Goal: Transaction & Acquisition: Download file/media

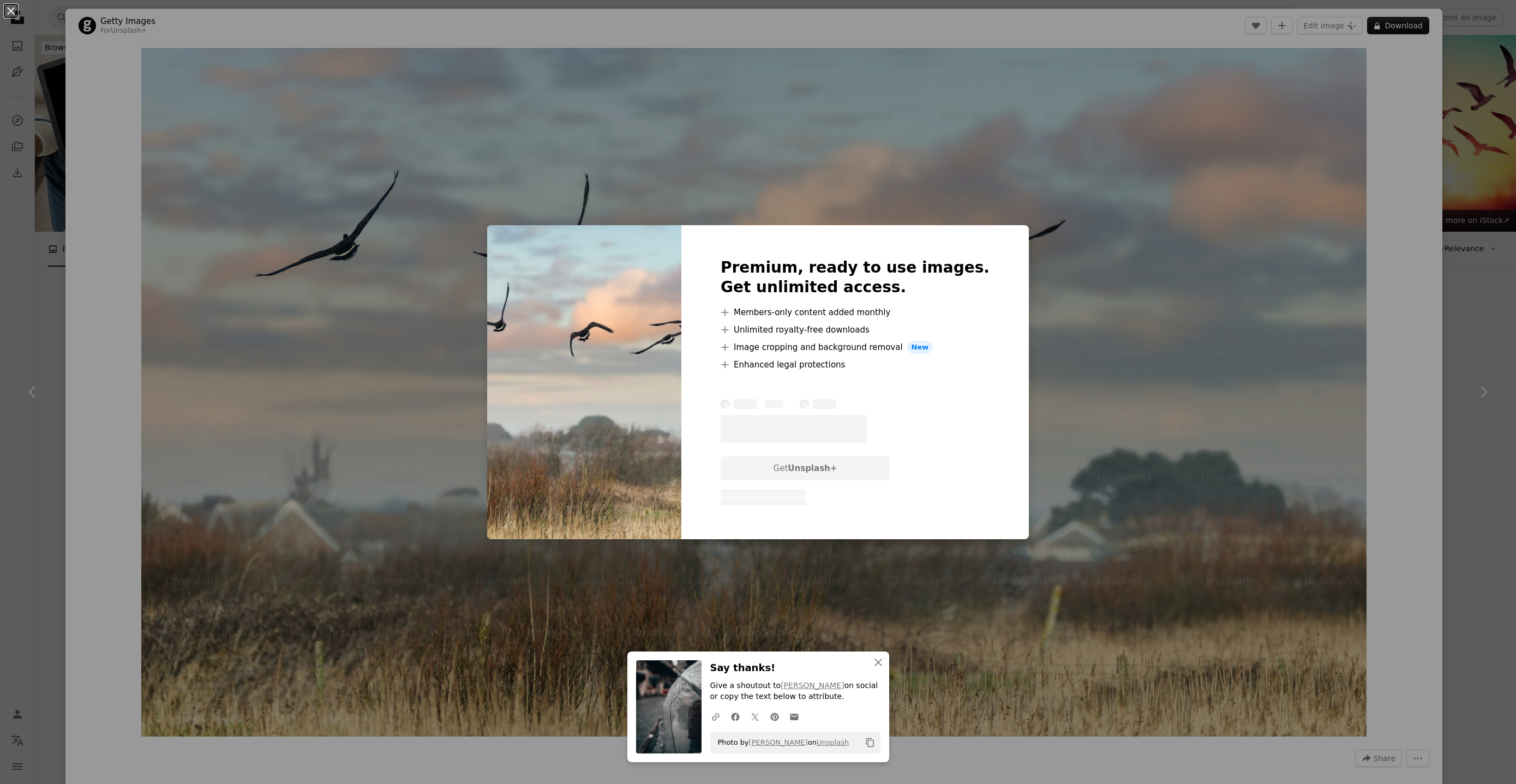
scroll to position [20465, 0]
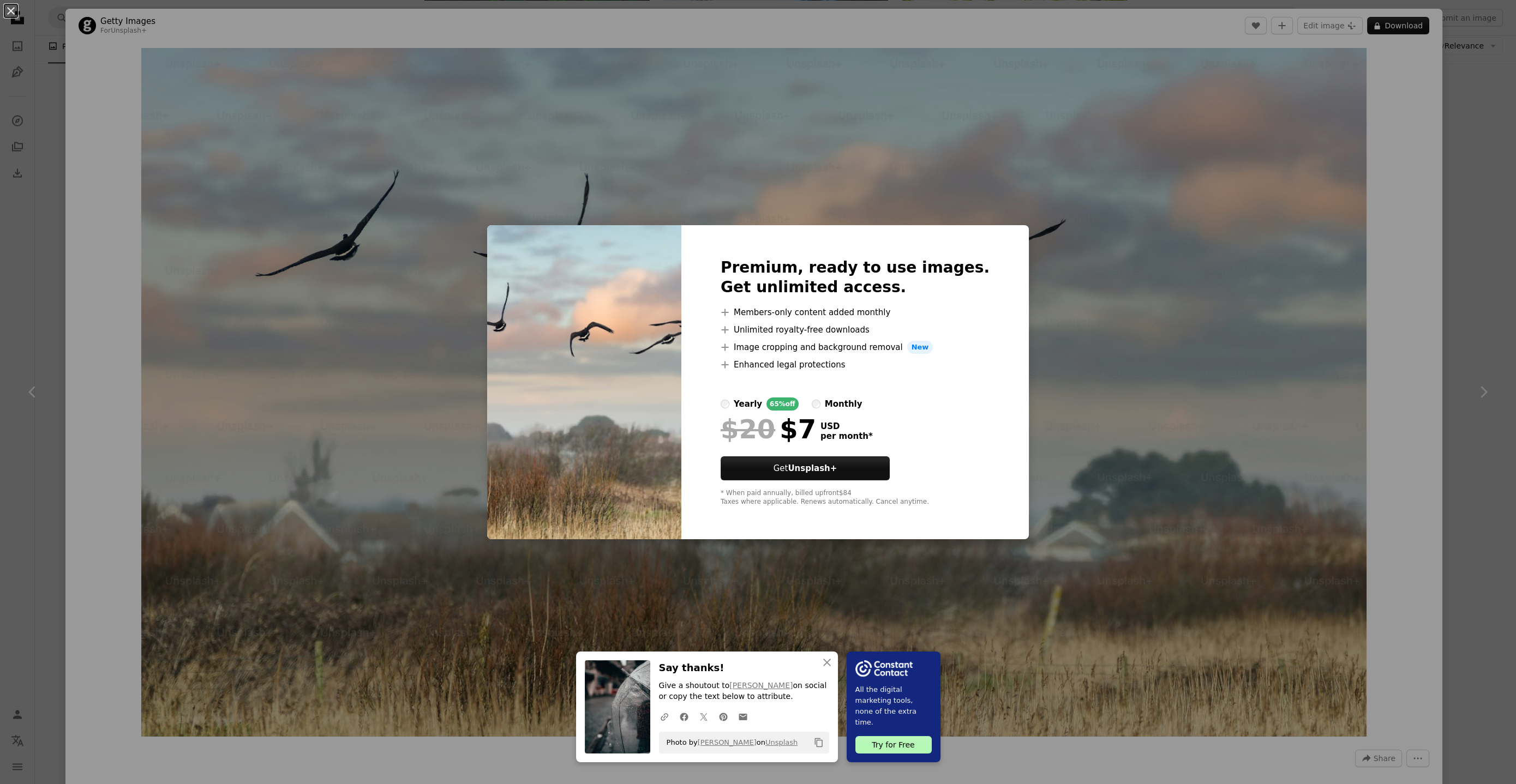
click at [1245, 267] on div "An X shape An X shape Close Say thanks! Give a shoutout to [PERSON_NAME] on soc…" at bounding box center [758, 392] width 1516 height 784
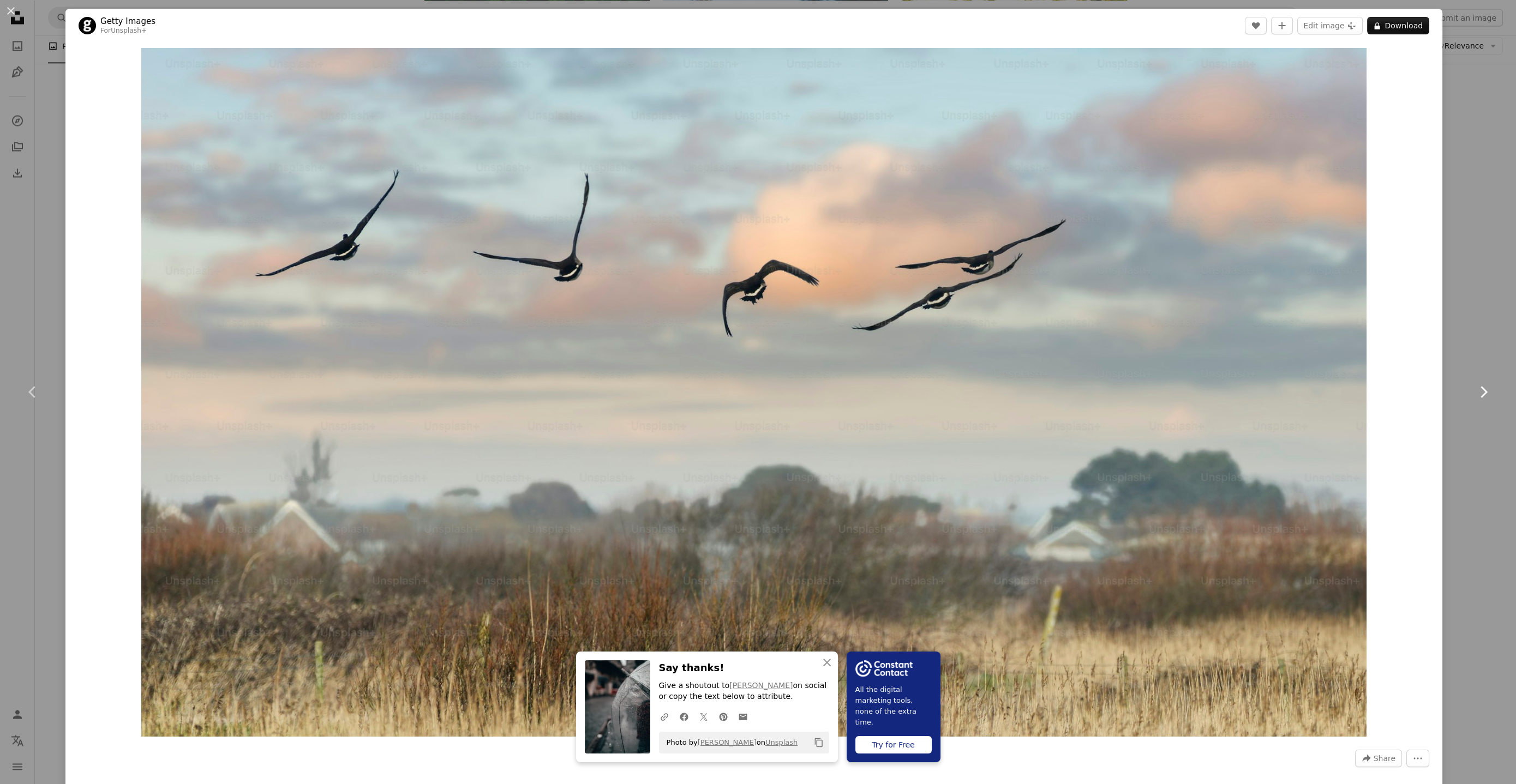
click at [1475, 390] on icon "Chevron right" at bounding box center [1483, 392] width 17 height 17
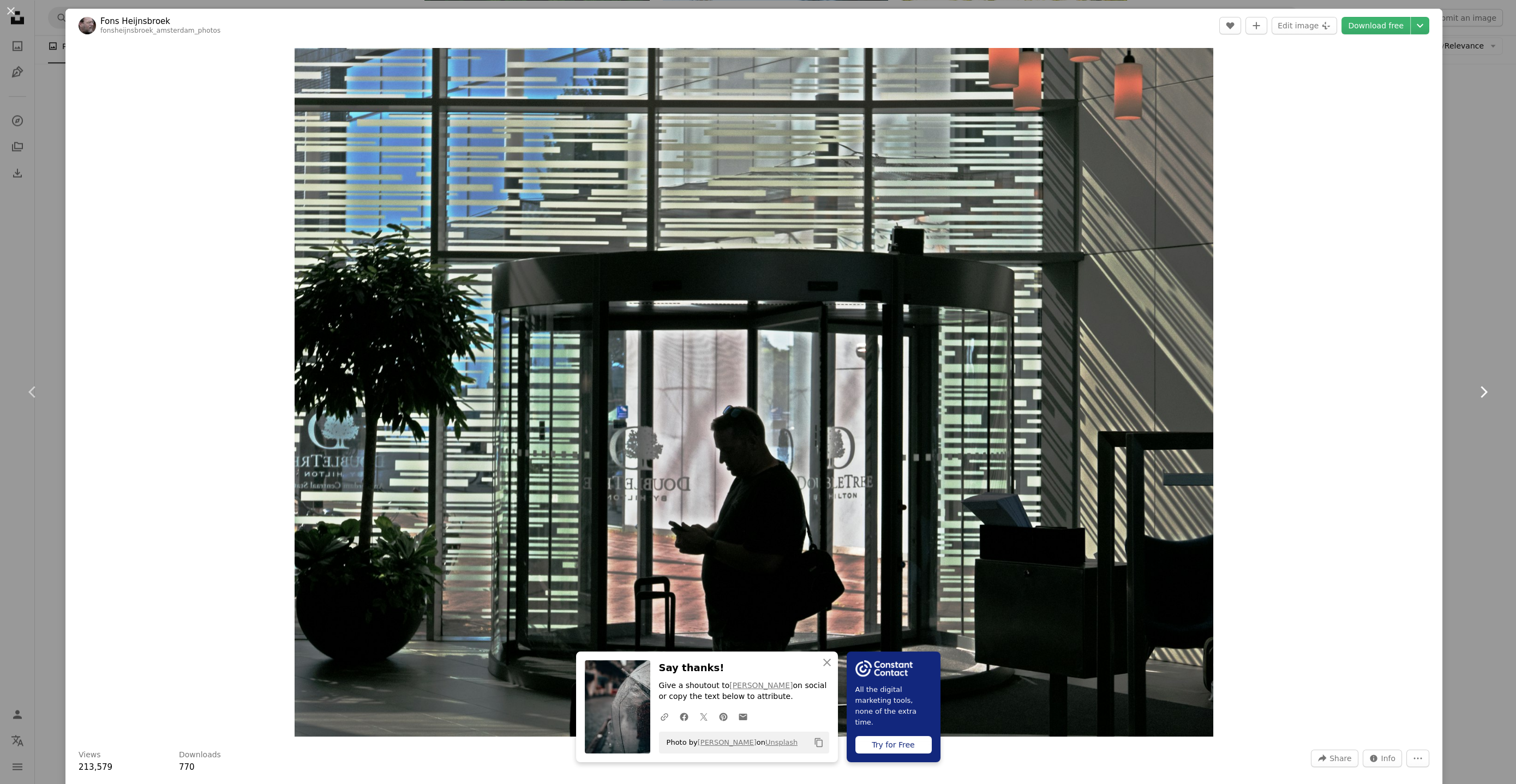
click at [1475, 390] on icon "Chevron right" at bounding box center [1483, 392] width 17 height 17
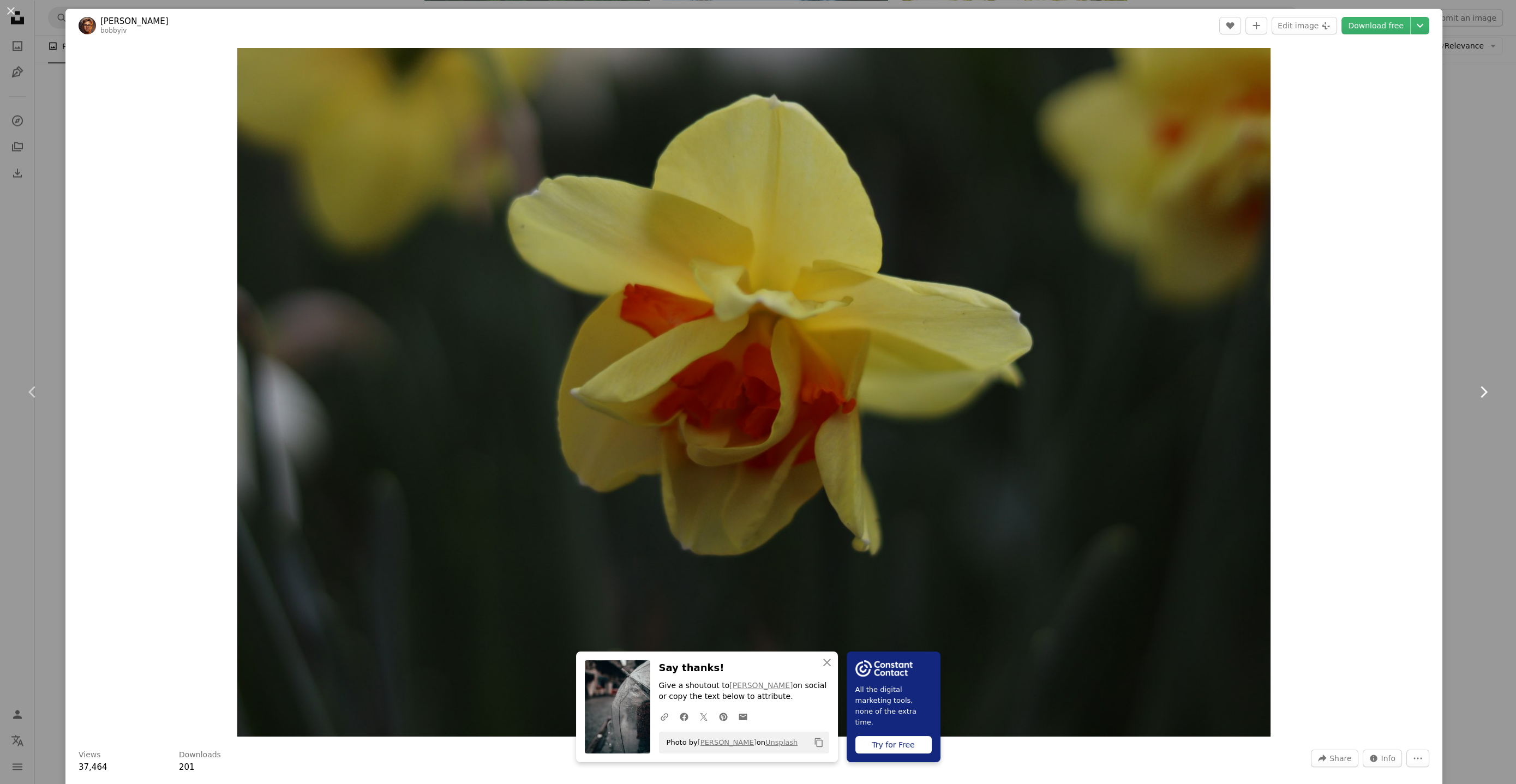
click at [1475, 390] on icon "Chevron right" at bounding box center [1483, 392] width 17 height 17
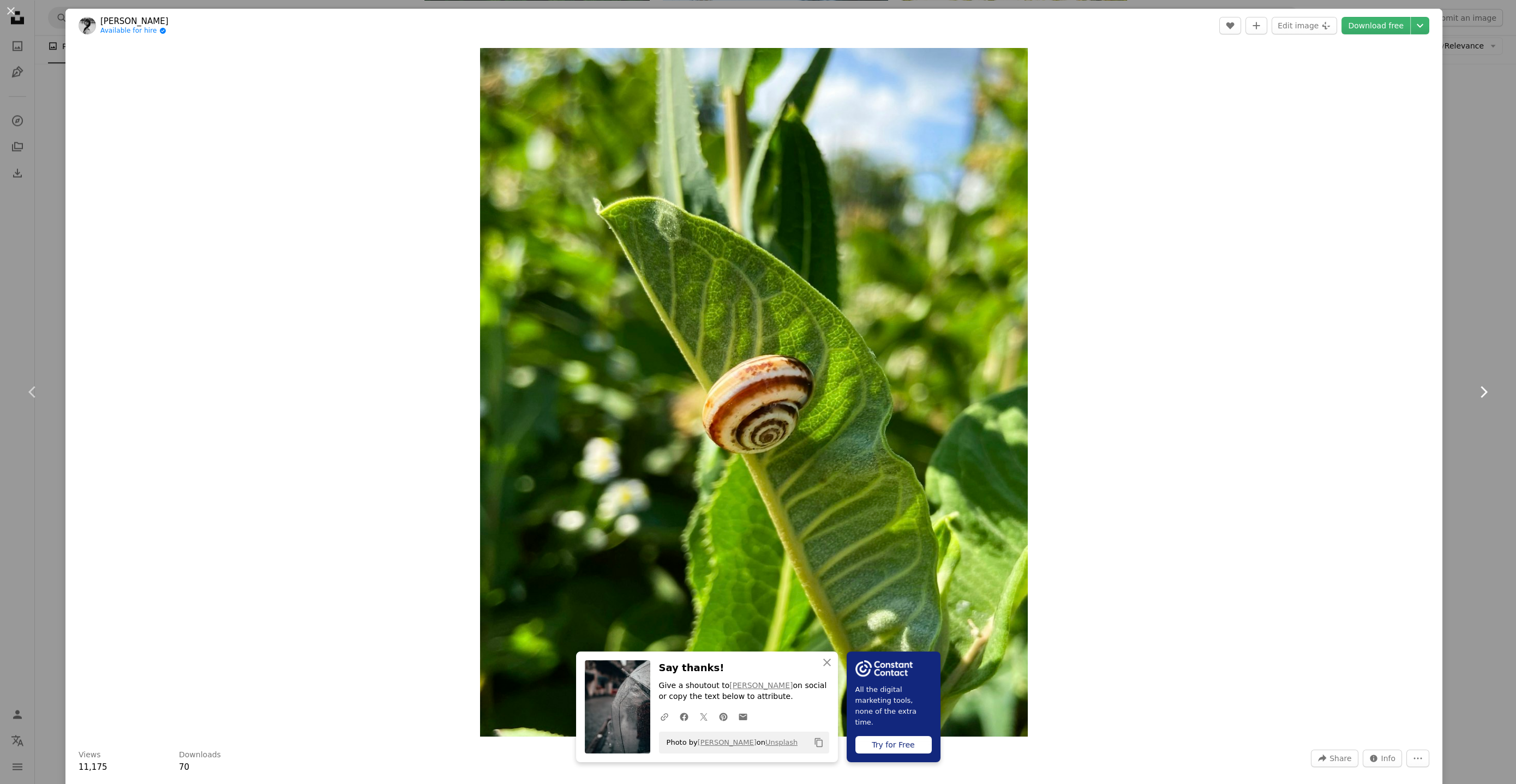
click at [1475, 390] on icon "Chevron right" at bounding box center [1483, 392] width 17 height 17
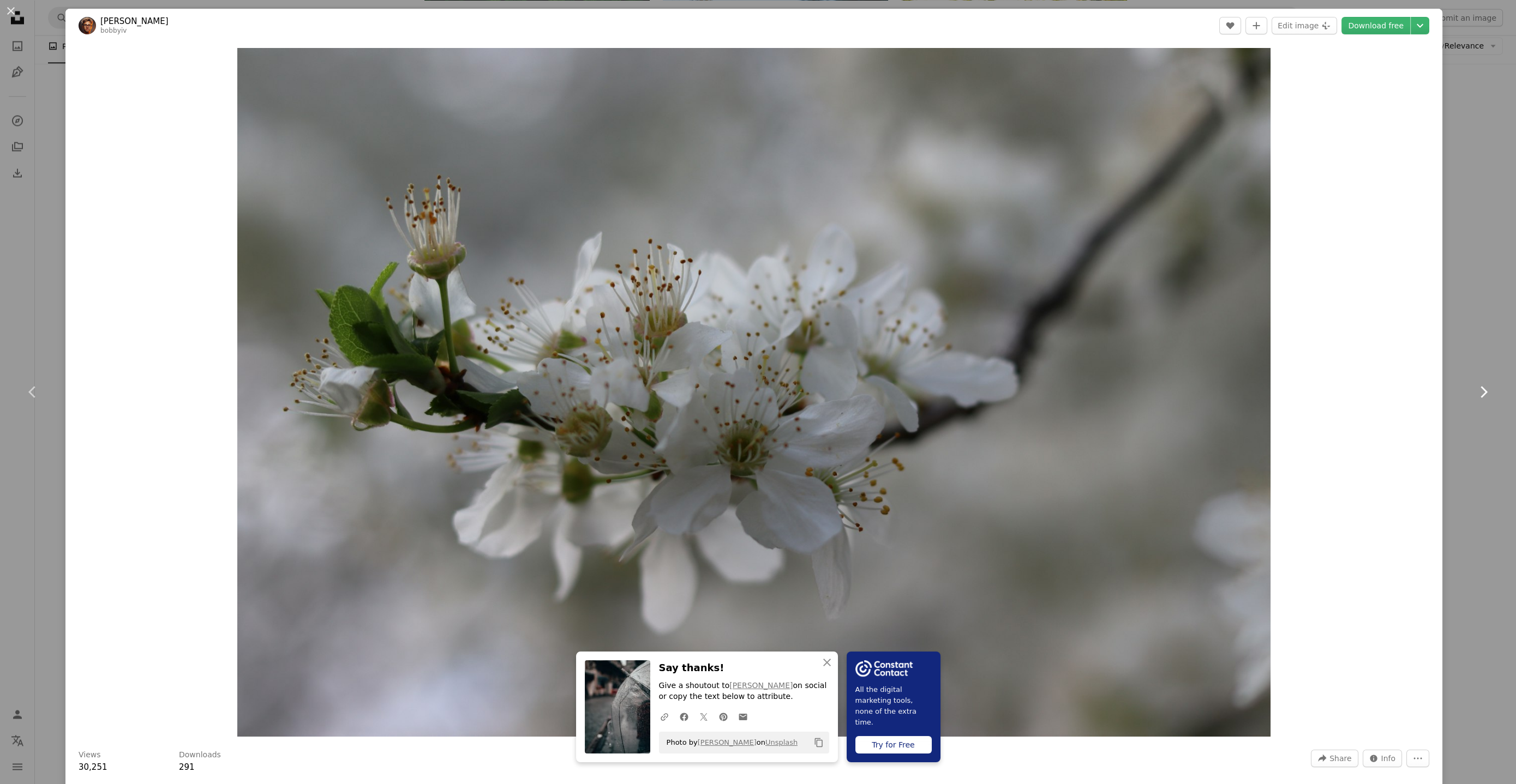
click at [1475, 390] on icon "Chevron right" at bounding box center [1483, 392] width 17 height 17
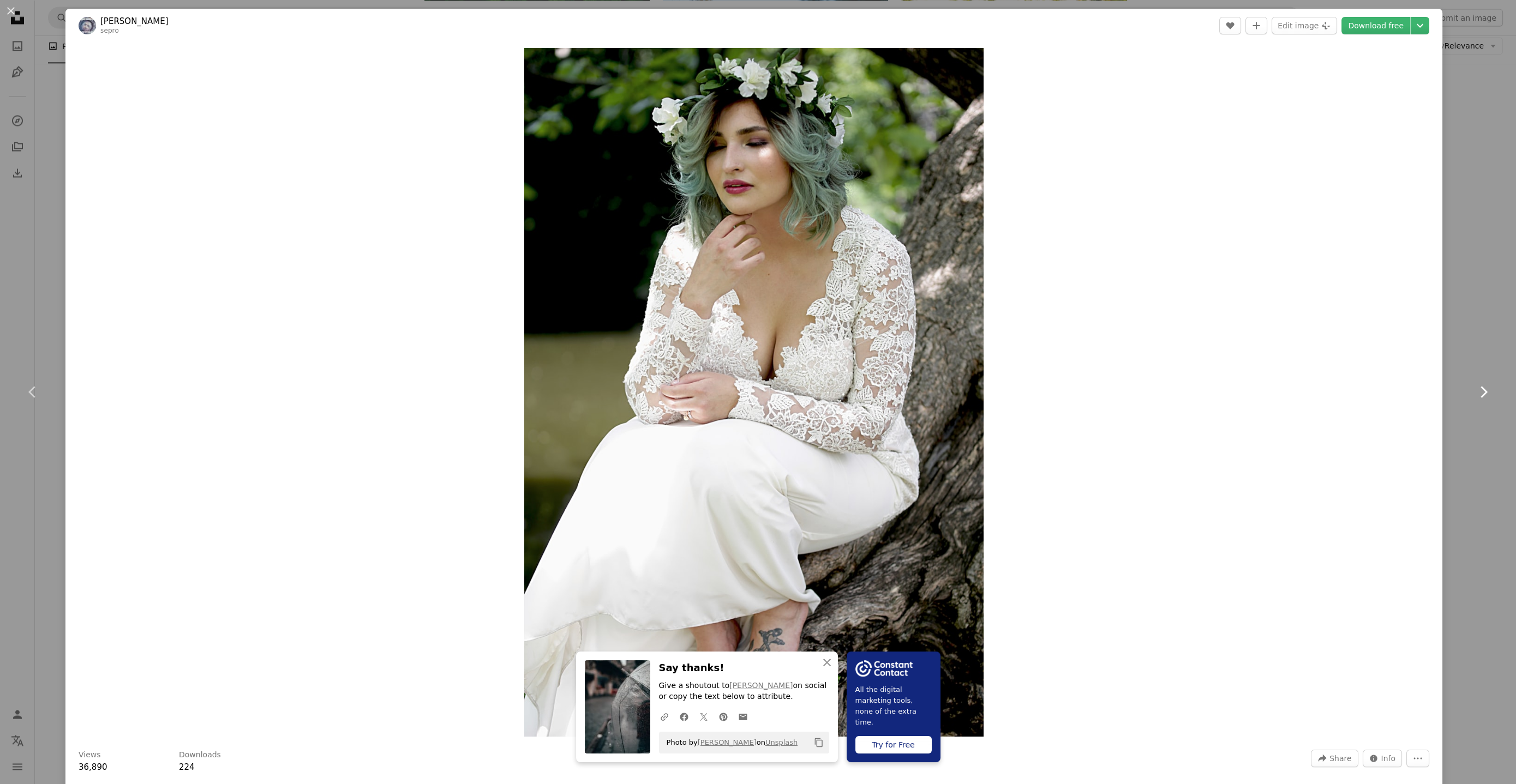
click at [1475, 390] on icon "Chevron right" at bounding box center [1483, 392] width 17 height 17
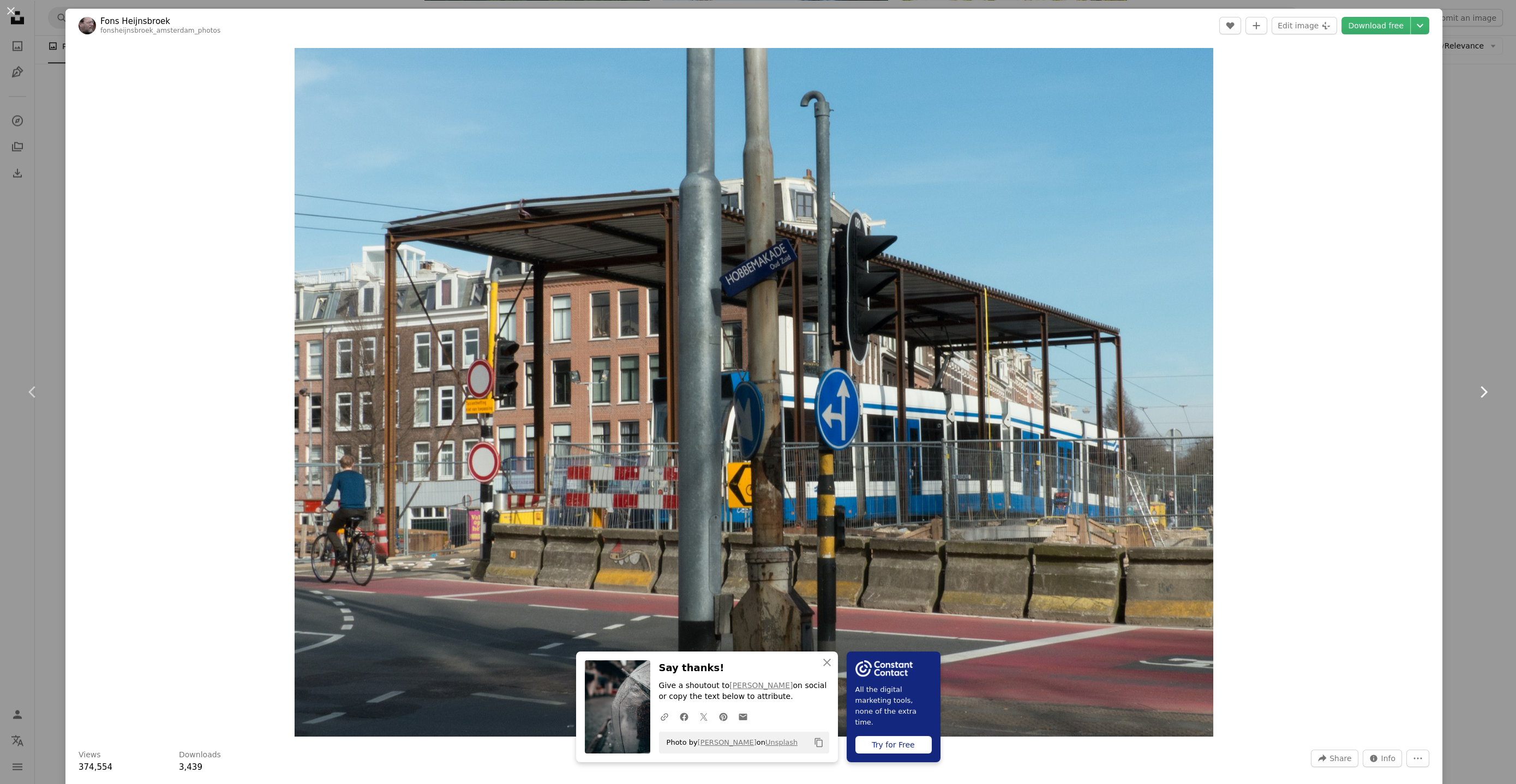
click at [1475, 390] on icon "Chevron right" at bounding box center [1483, 392] width 17 height 17
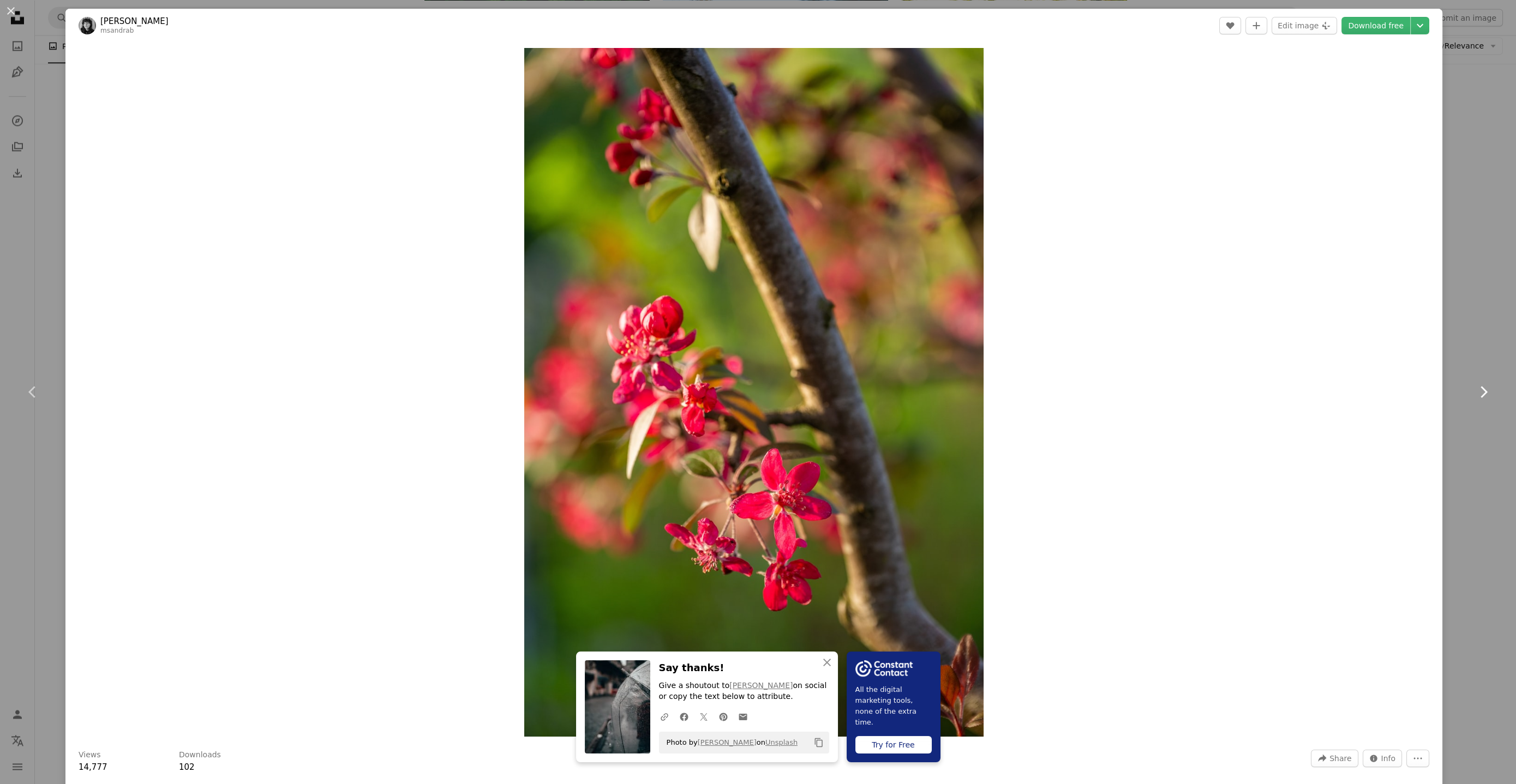
click at [1475, 390] on icon "Chevron right" at bounding box center [1483, 392] width 17 height 17
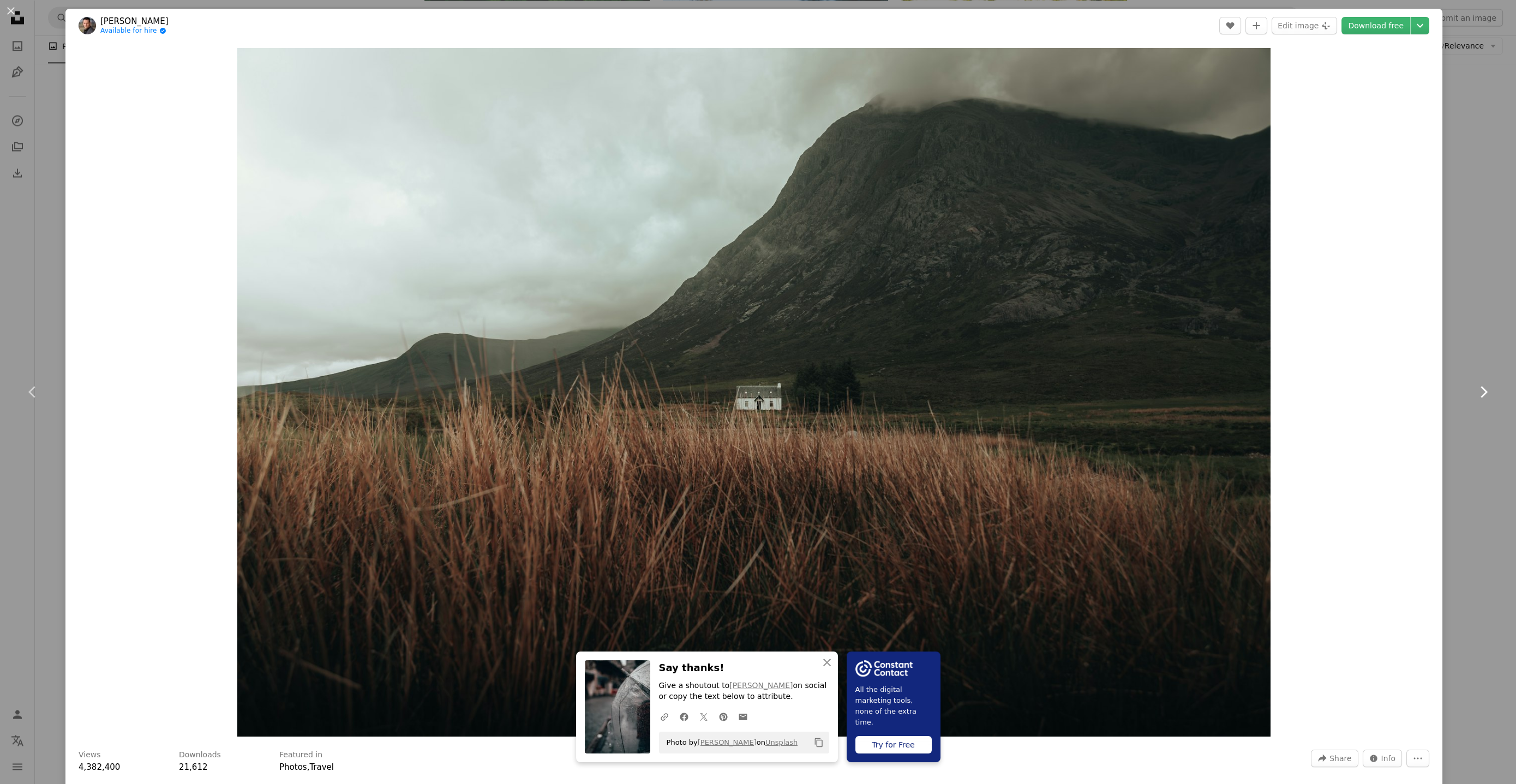
click at [1475, 390] on icon "Chevron right" at bounding box center [1483, 392] width 17 height 17
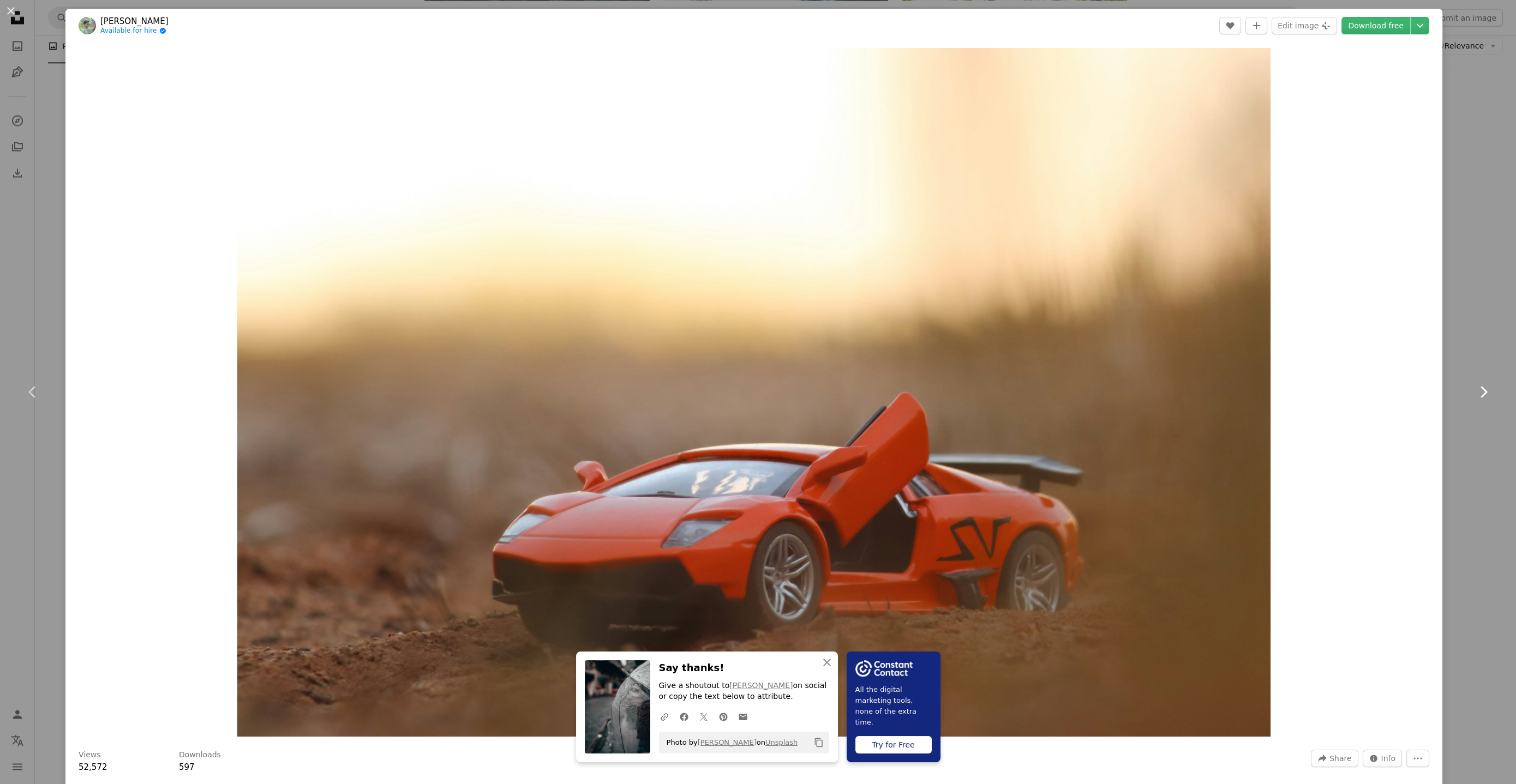
click at [1475, 390] on icon "Chevron right" at bounding box center [1483, 392] width 17 height 17
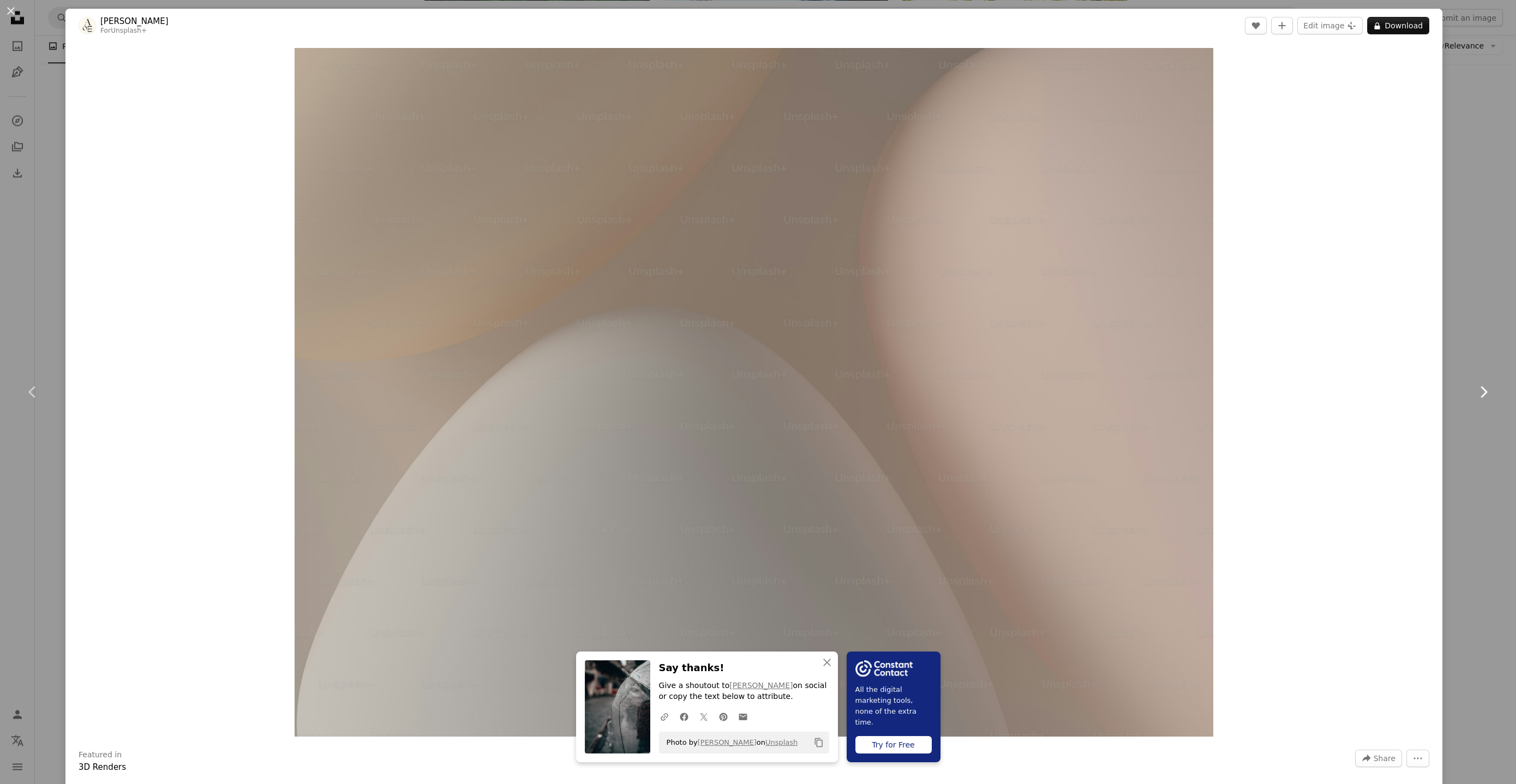
click at [1475, 390] on icon "Chevron right" at bounding box center [1483, 392] width 17 height 17
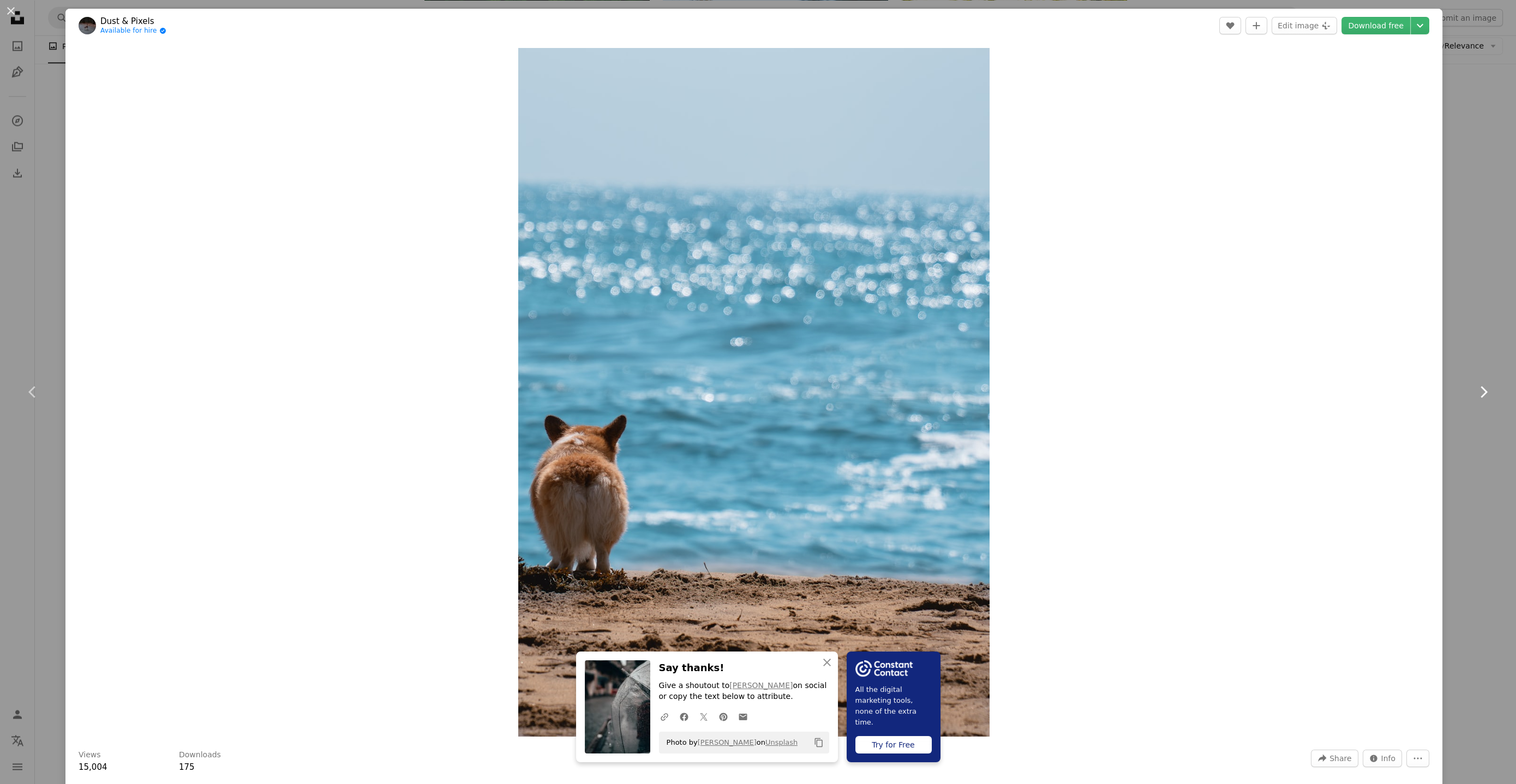
click at [1475, 390] on icon "Chevron right" at bounding box center [1483, 392] width 17 height 17
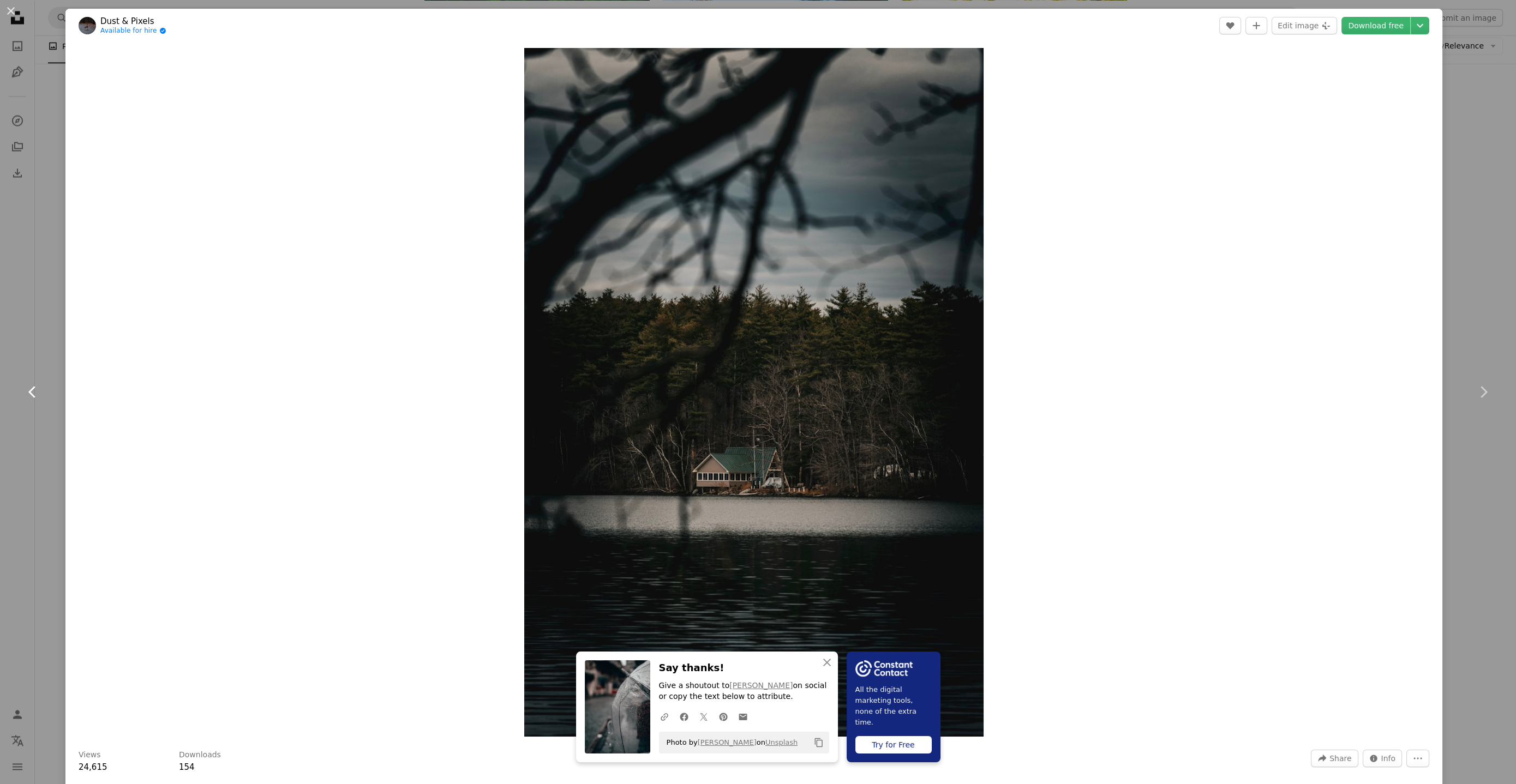
click at [35, 391] on icon "Chevron left" at bounding box center [33, 392] width 17 height 17
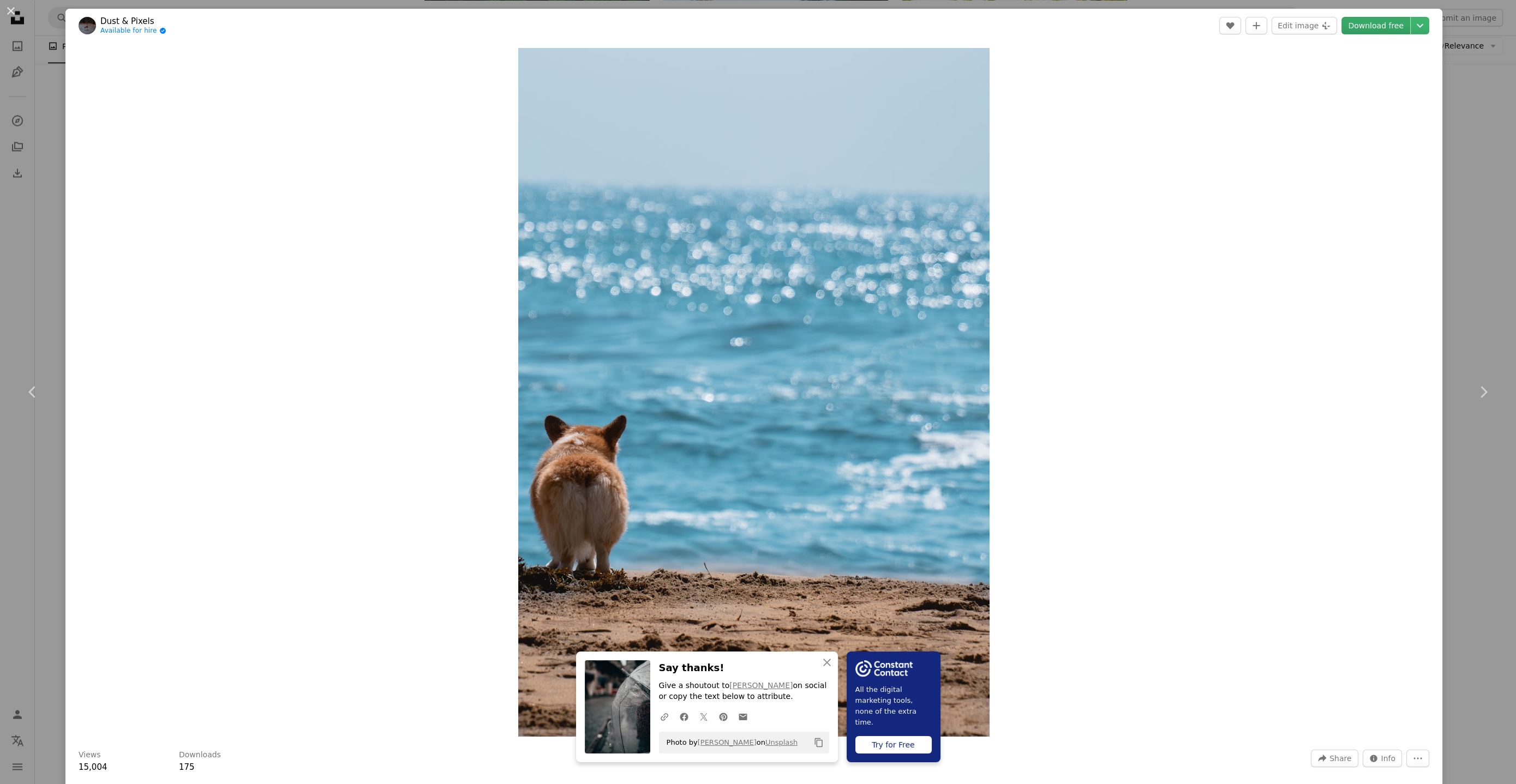
click at [1373, 26] on link "Download free" at bounding box center [1375, 25] width 69 height 17
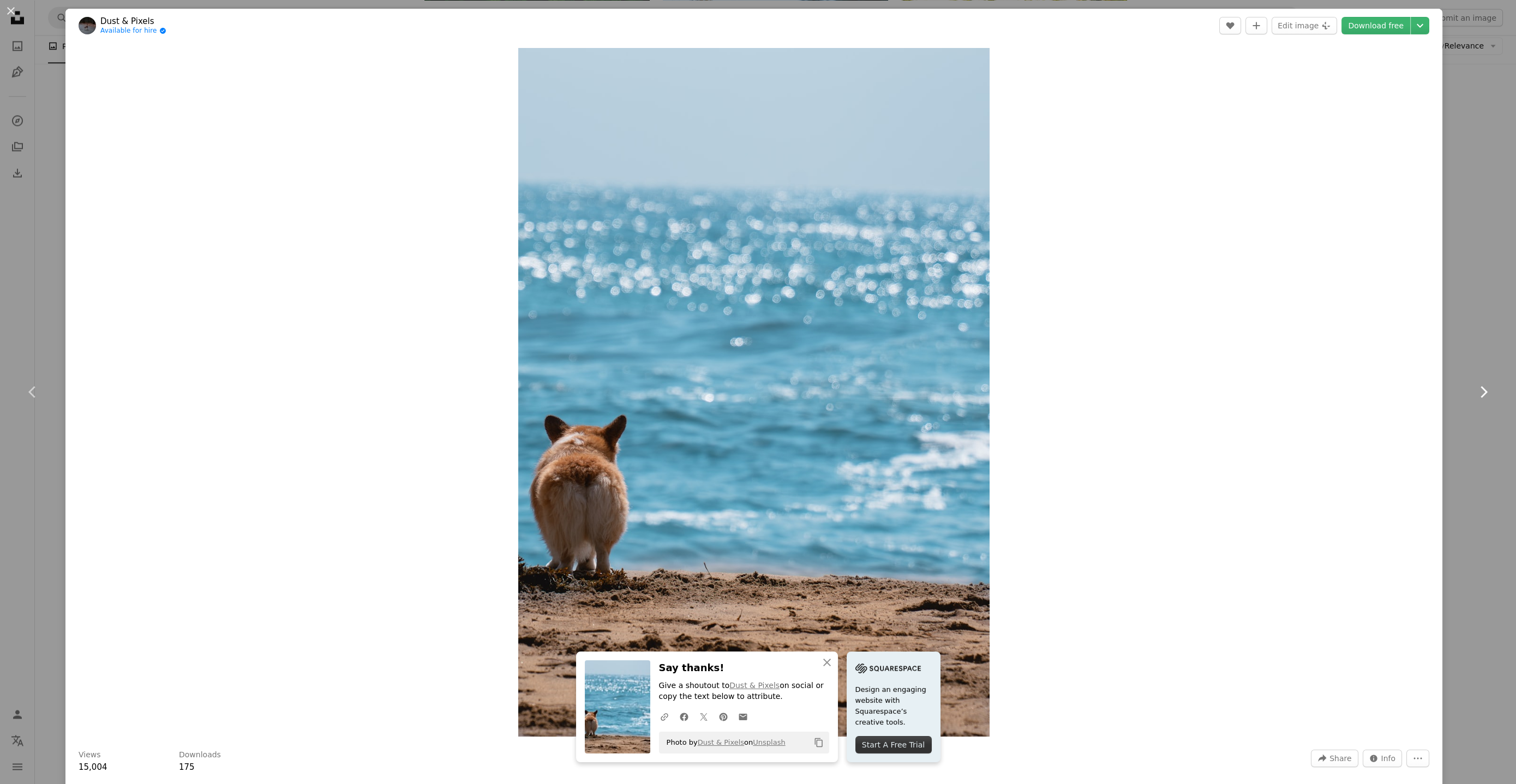
click at [1475, 391] on icon "Chevron right" at bounding box center [1483, 392] width 17 height 17
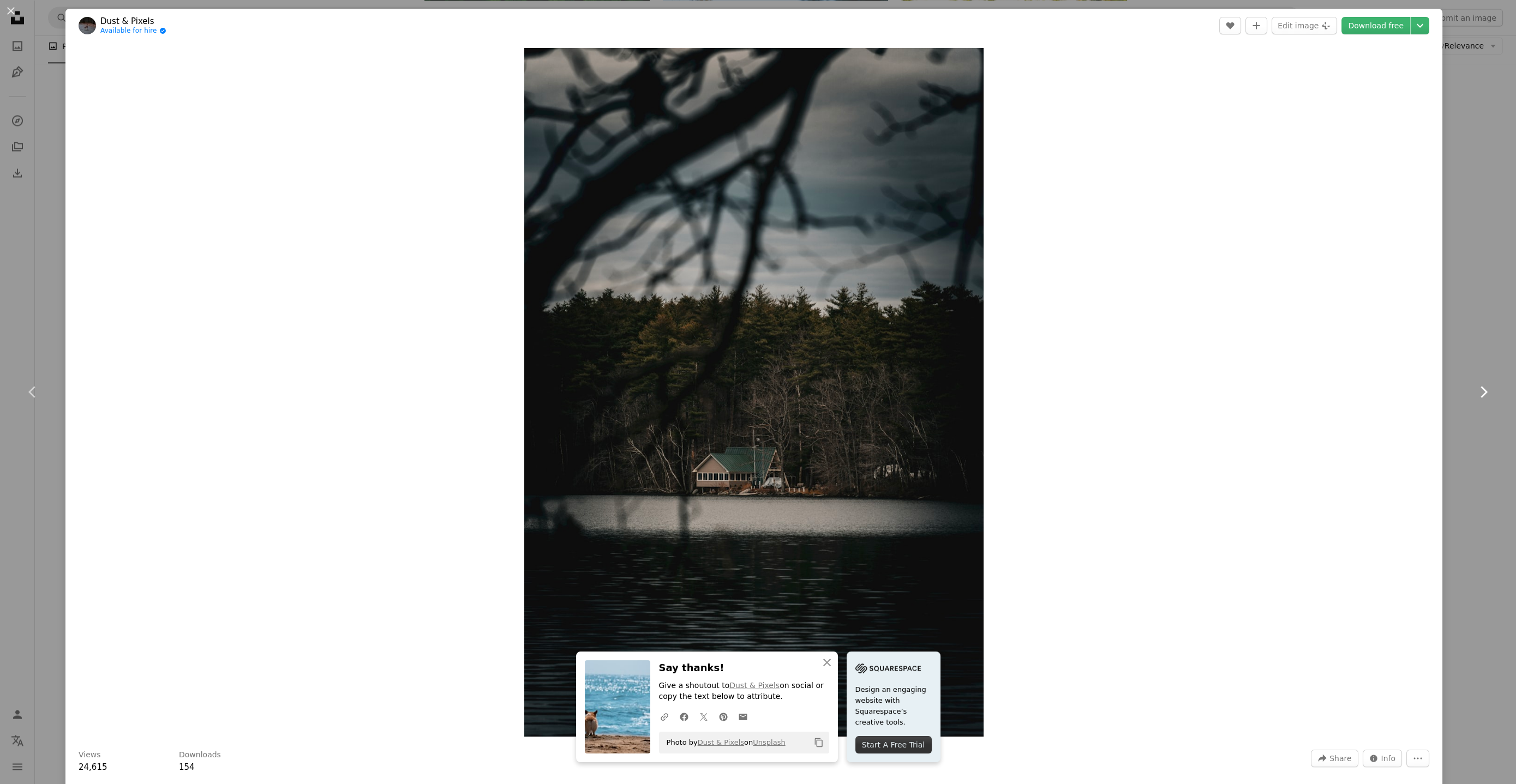
click at [1475, 391] on icon "Chevron right" at bounding box center [1483, 392] width 17 height 17
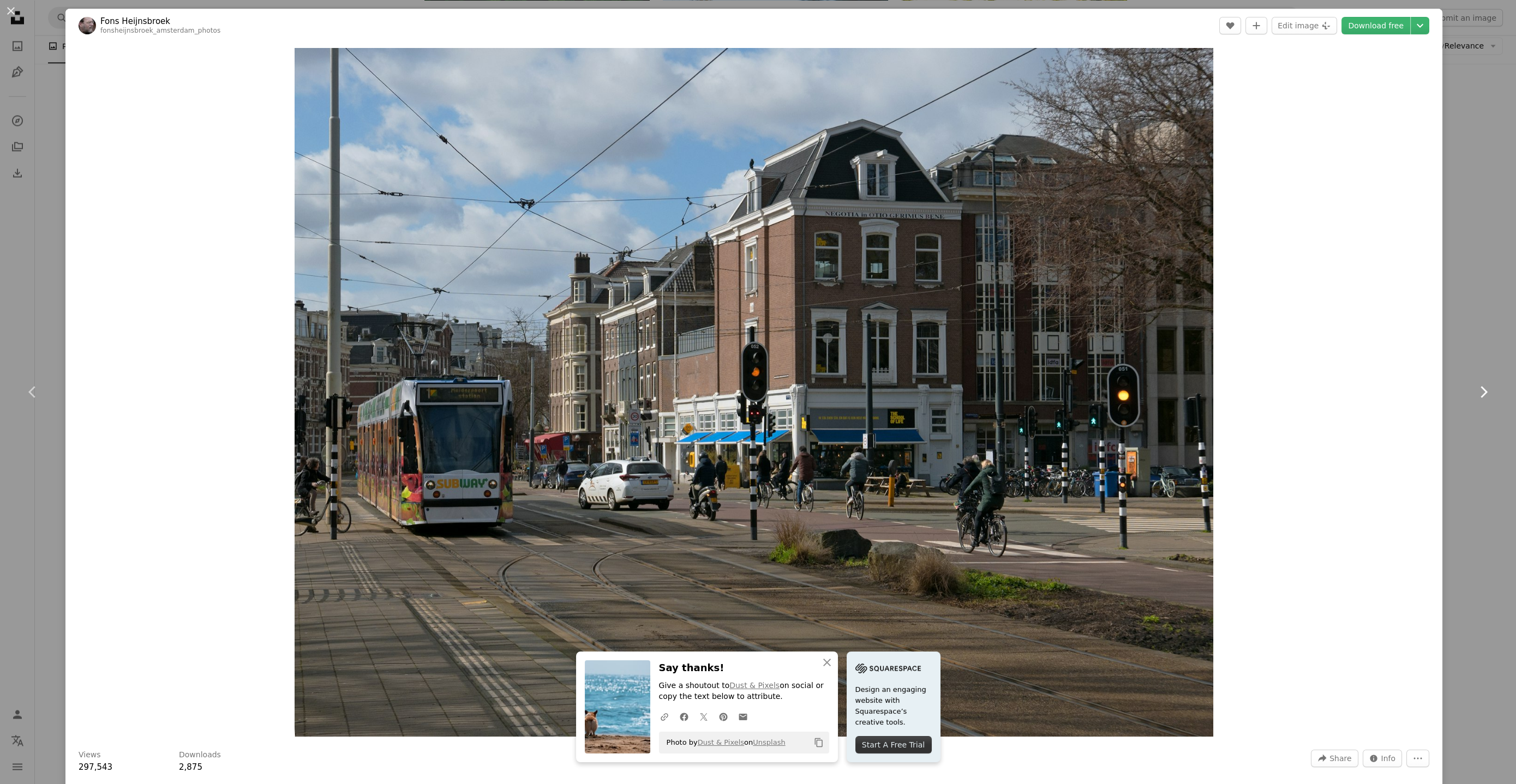
click at [1475, 391] on icon "Chevron right" at bounding box center [1483, 392] width 17 height 17
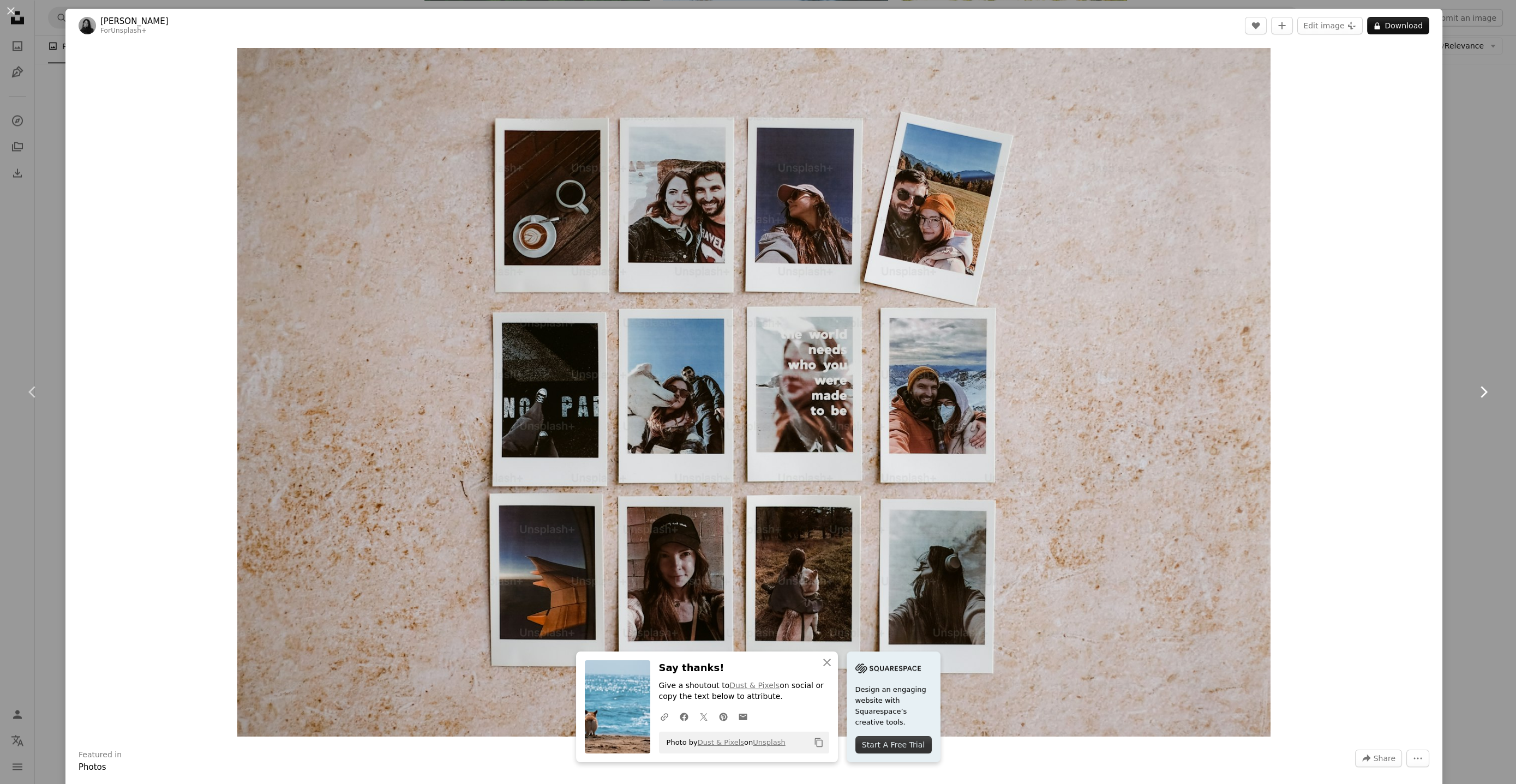
click at [1475, 390] on icon "Chevron right" at bounding box center [1483, 392] width 17 height 17
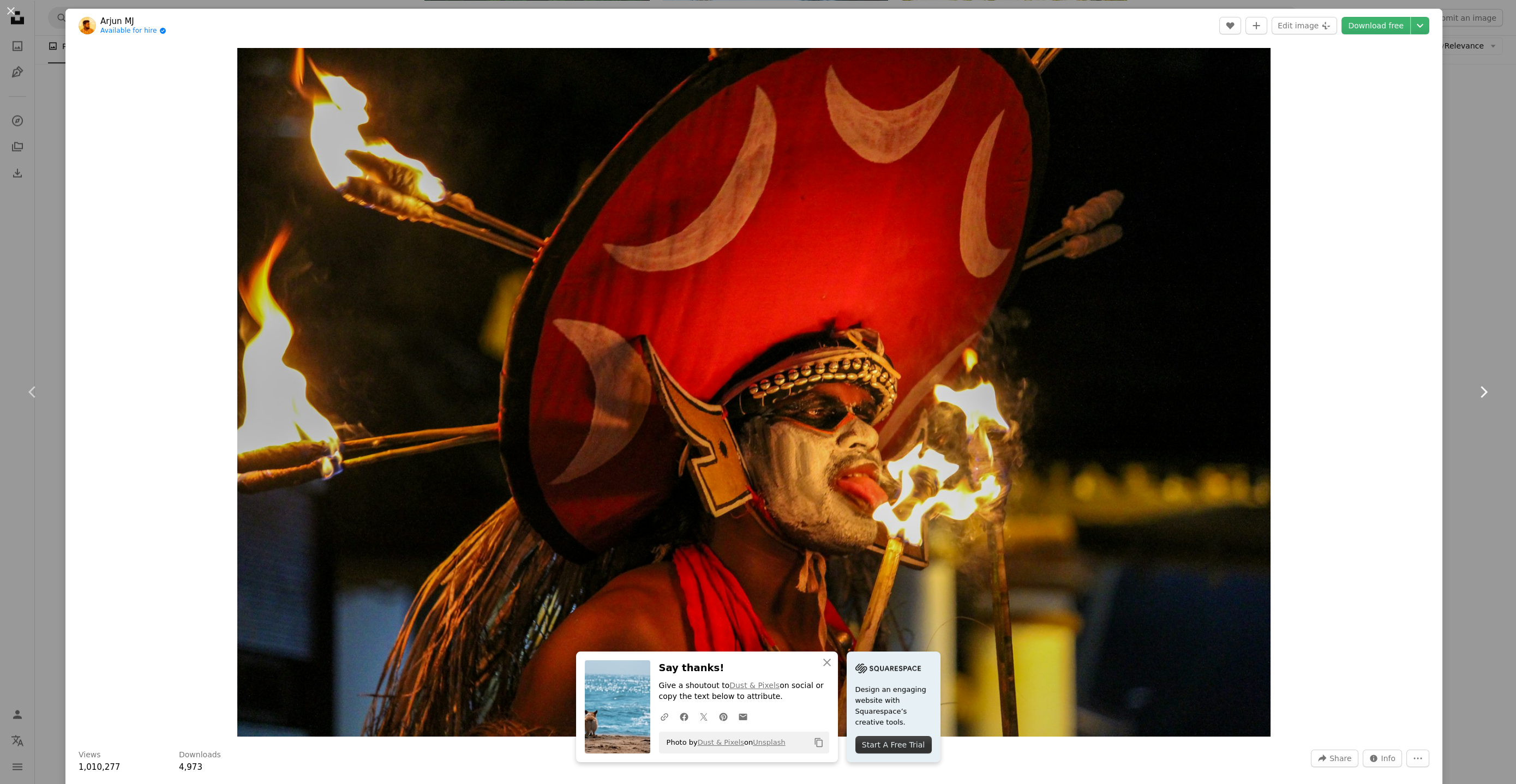
click at [1475, 390] on icon "Chevron right" at bounding box center [1483, 392] width 17 height 17
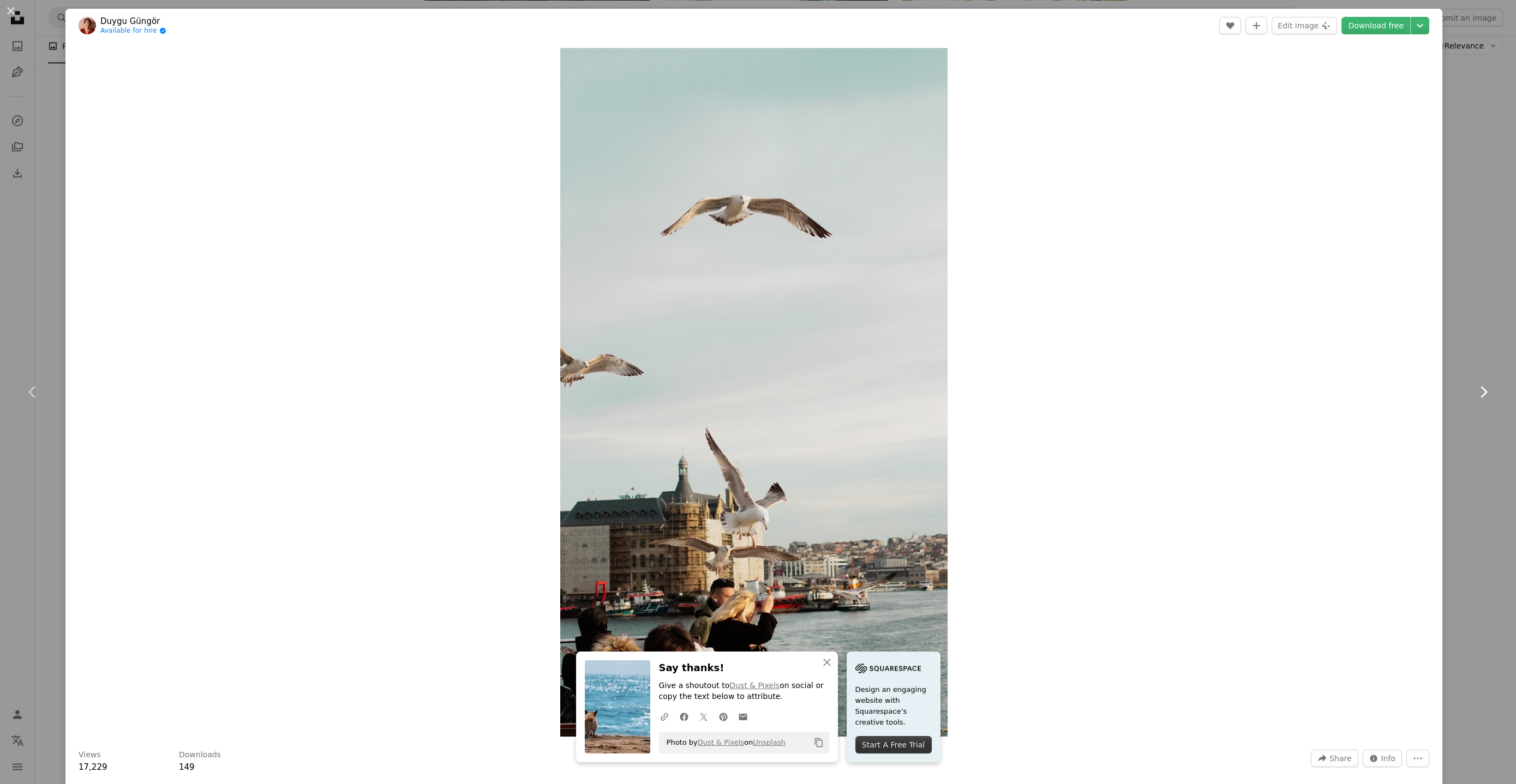
click at [1475, 390] on icon "Chevron right" at bounding box center [1483, 392] width 17 height 17
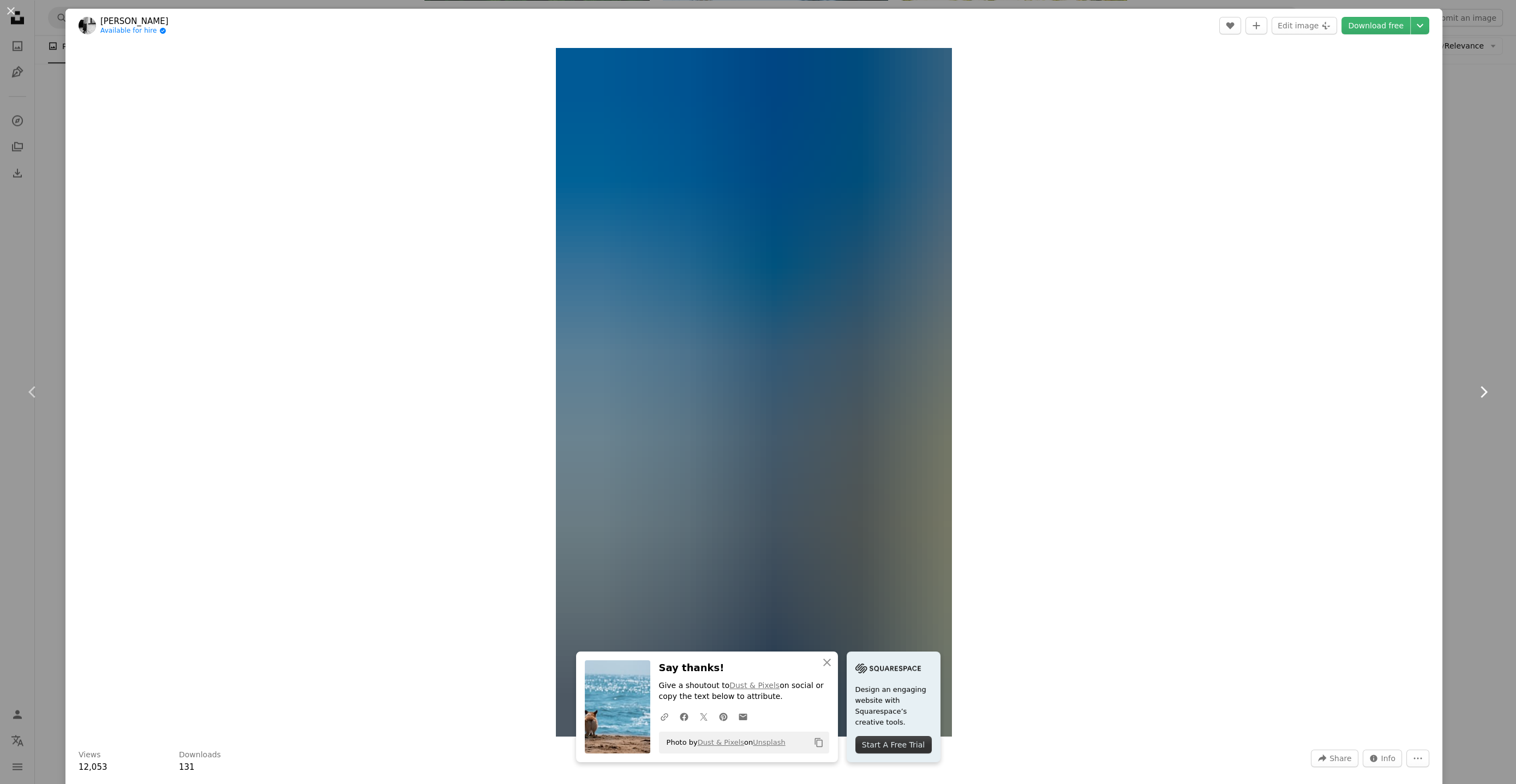
click at [1475, 390] on icon "Chevron right" at bounding box center [1483, 392] width 17 height 17
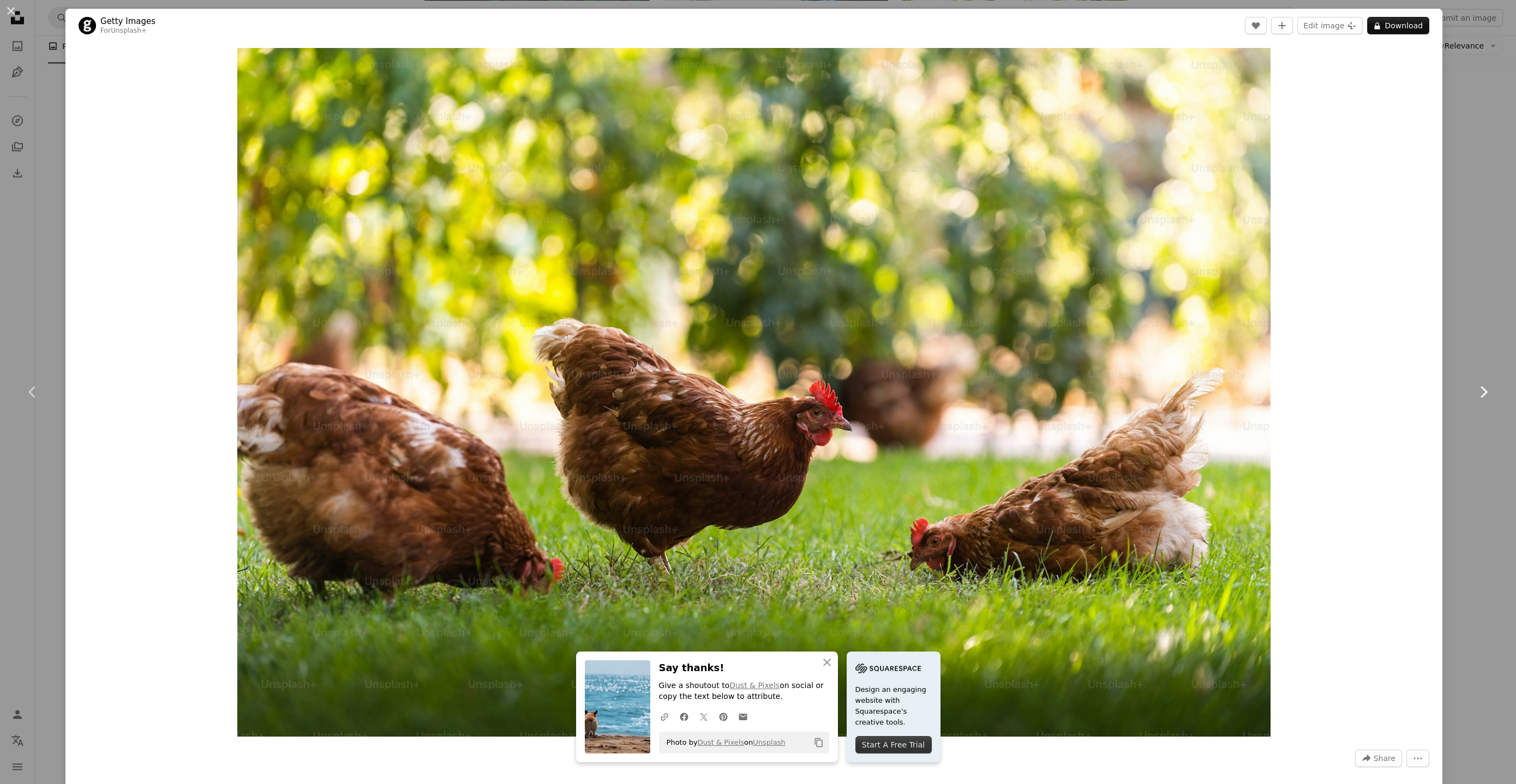
click at [1475, 385] on icon "Chevron right" at bounding box center [1483, 392] width 17 height 17
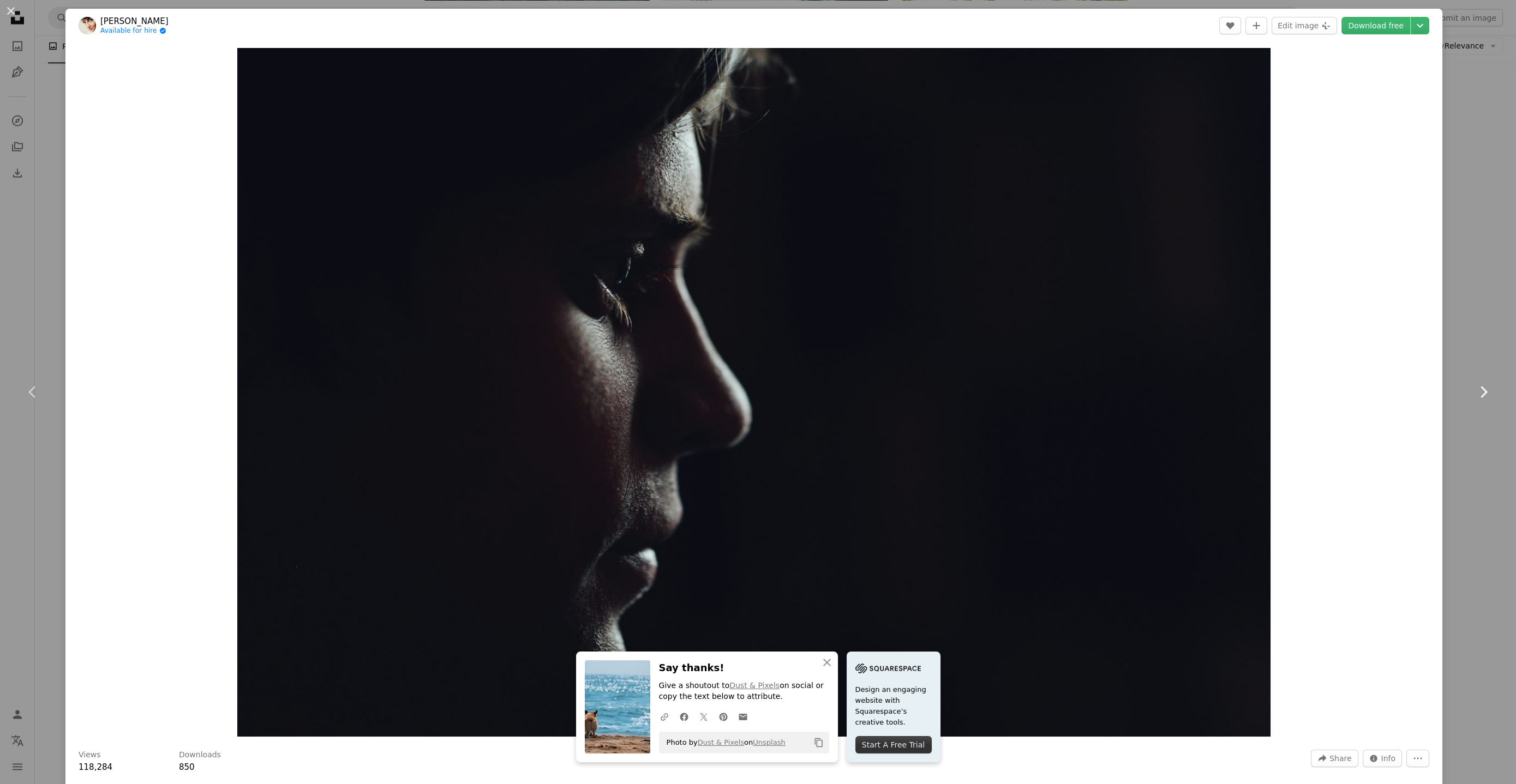
click at [1475, 385] on icon "Chevron right" at bounding box center [1483, 392] width 17 height 17
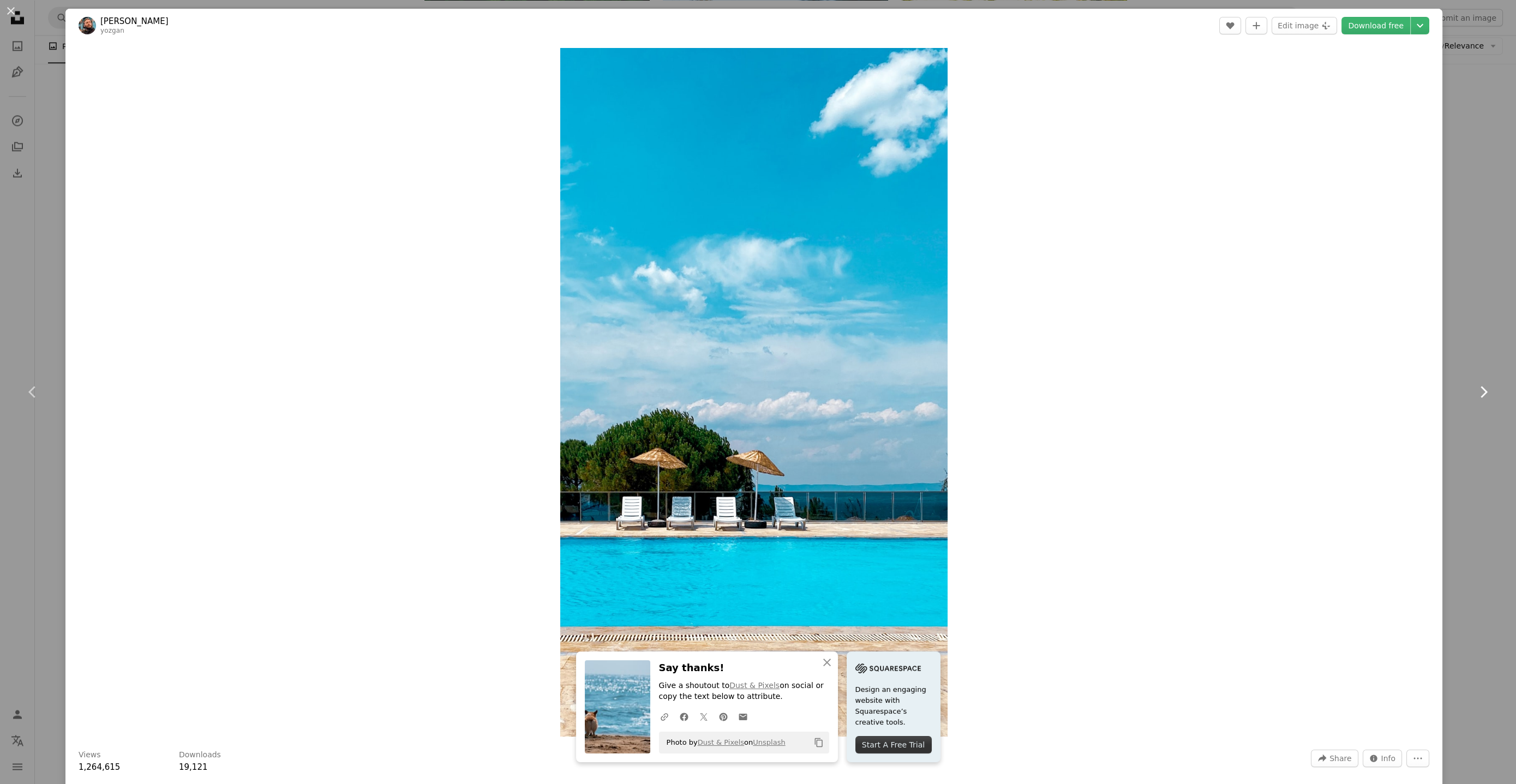
click at [1475, 391] on icon "Chevron right" at bounding box center [1483, 392] width 17 height 17
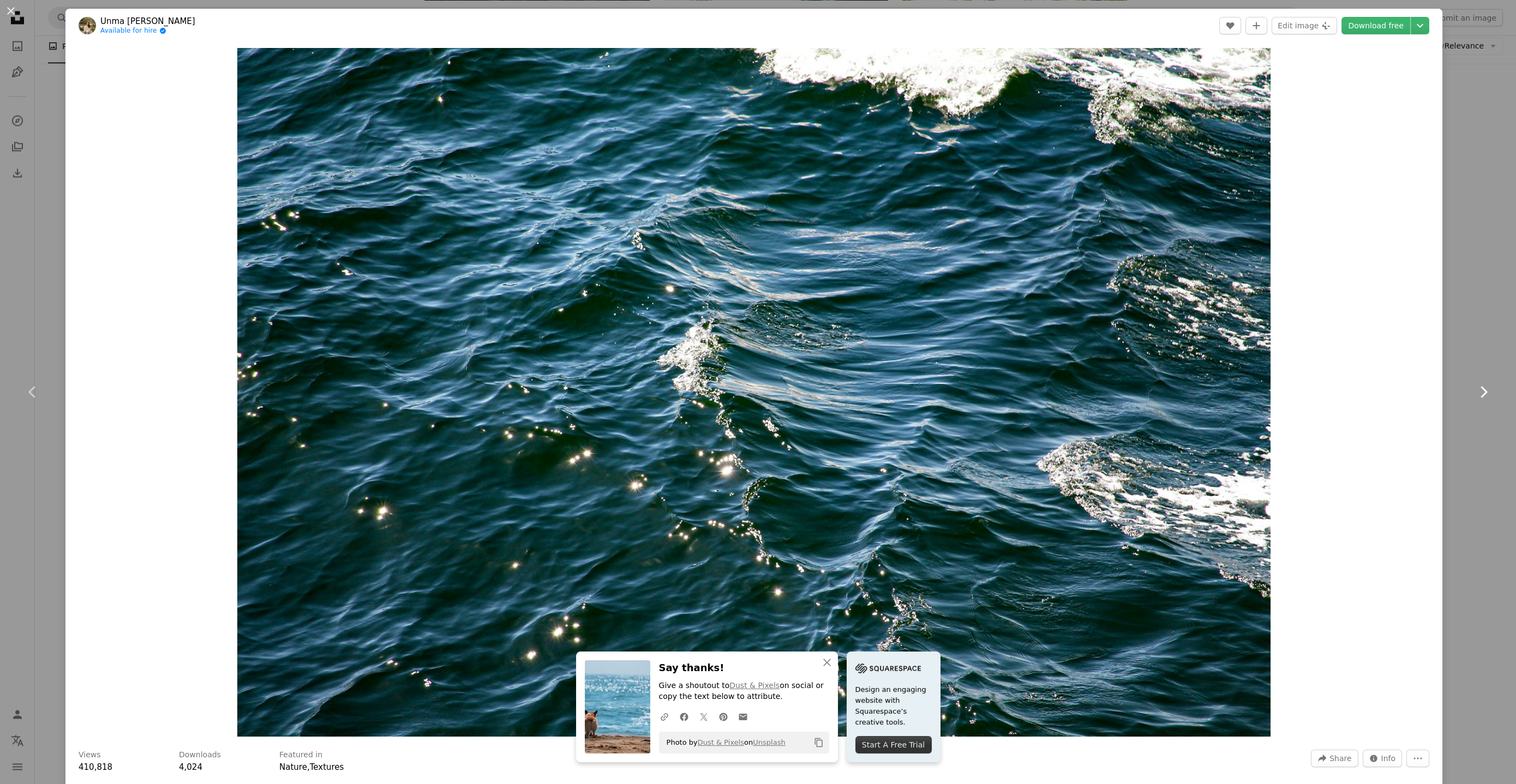
click at [1475, 391] on icon "Chevron right" at bounding box center [1483, 392] width 17 height 17
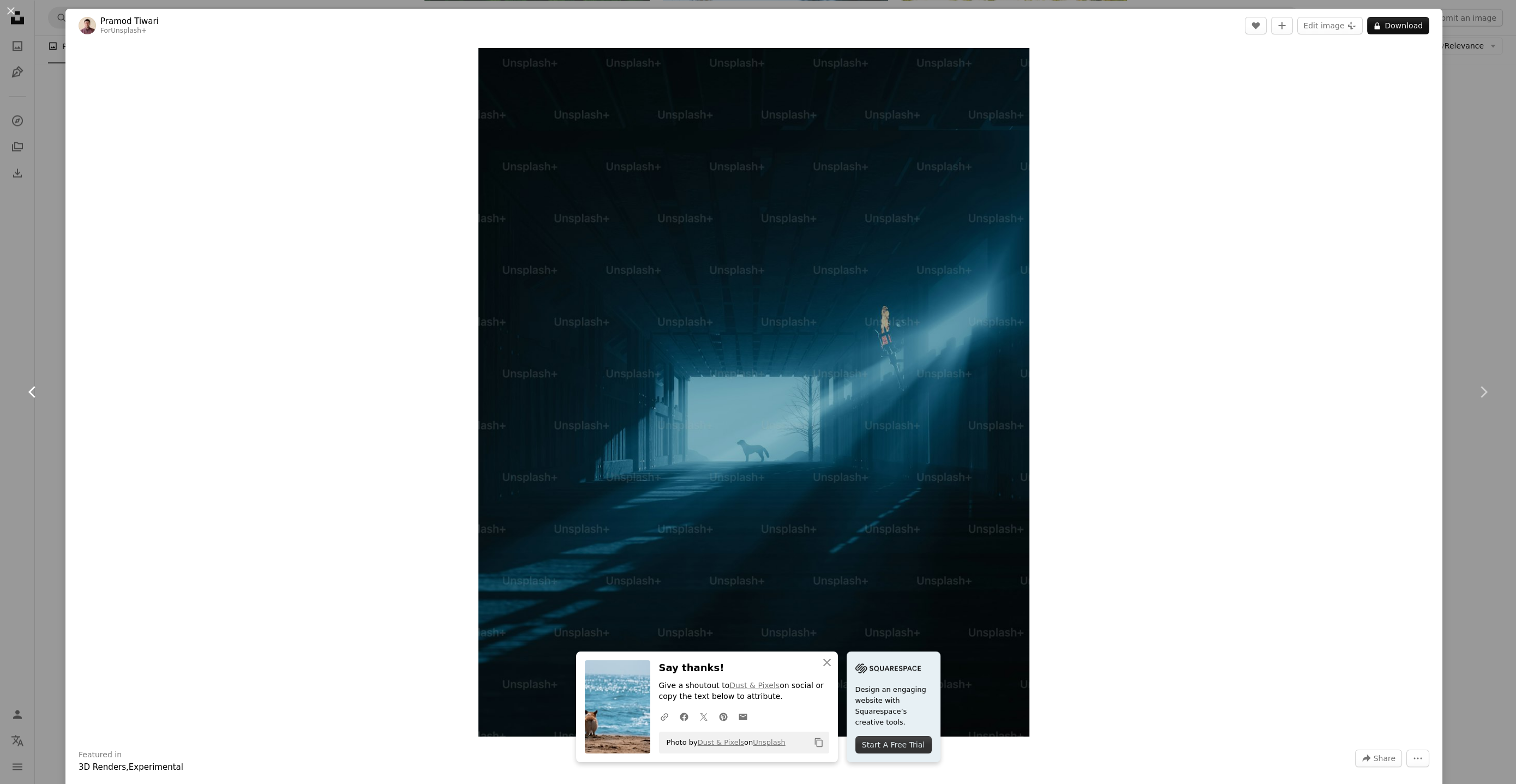
click at [31, 388] on icon "Chevron left" at bounding box center [33, 392] width 17 height 17
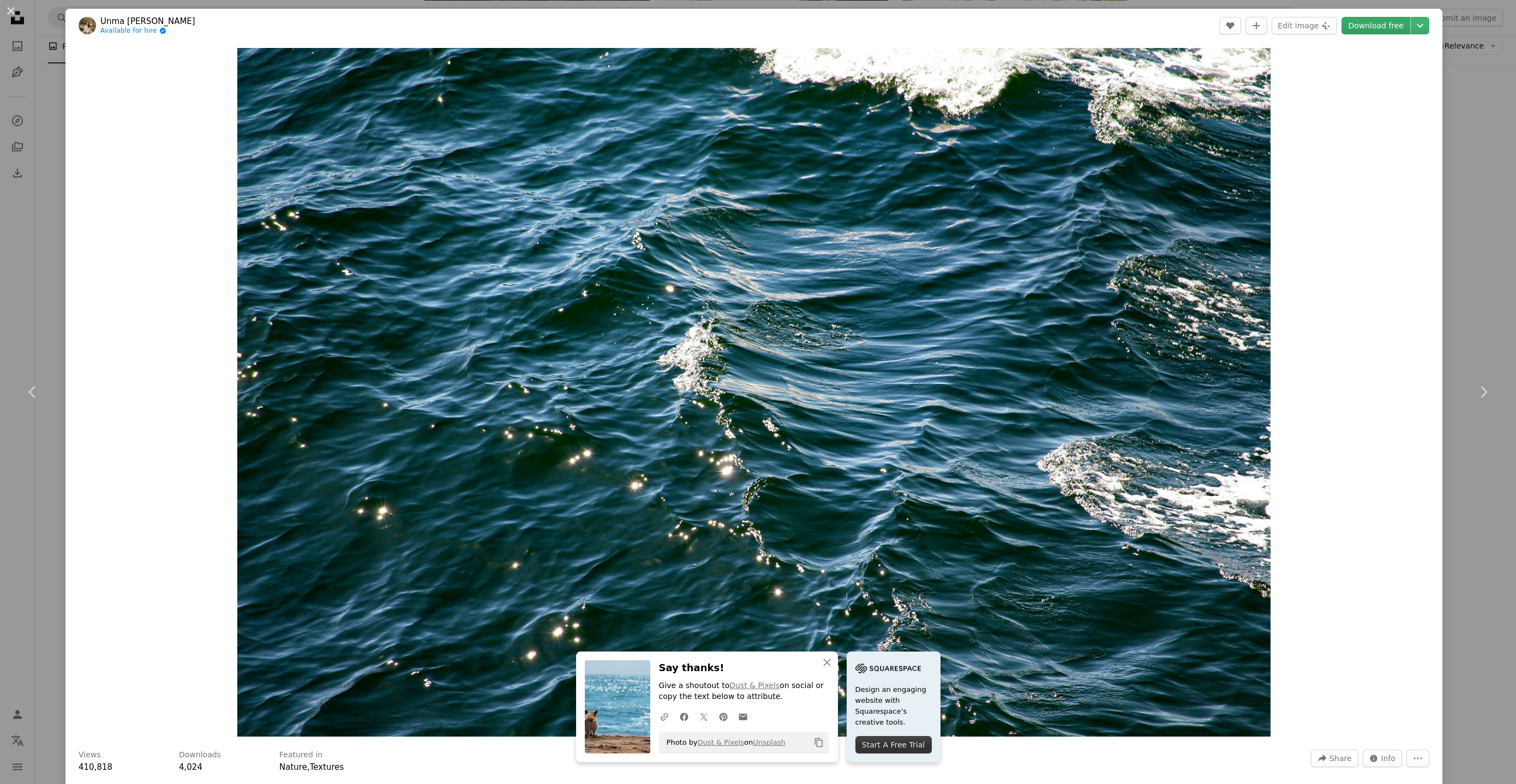
click at [1367, 29] on link "Download free" at bounding box center [1375, 25] width 69 height 17
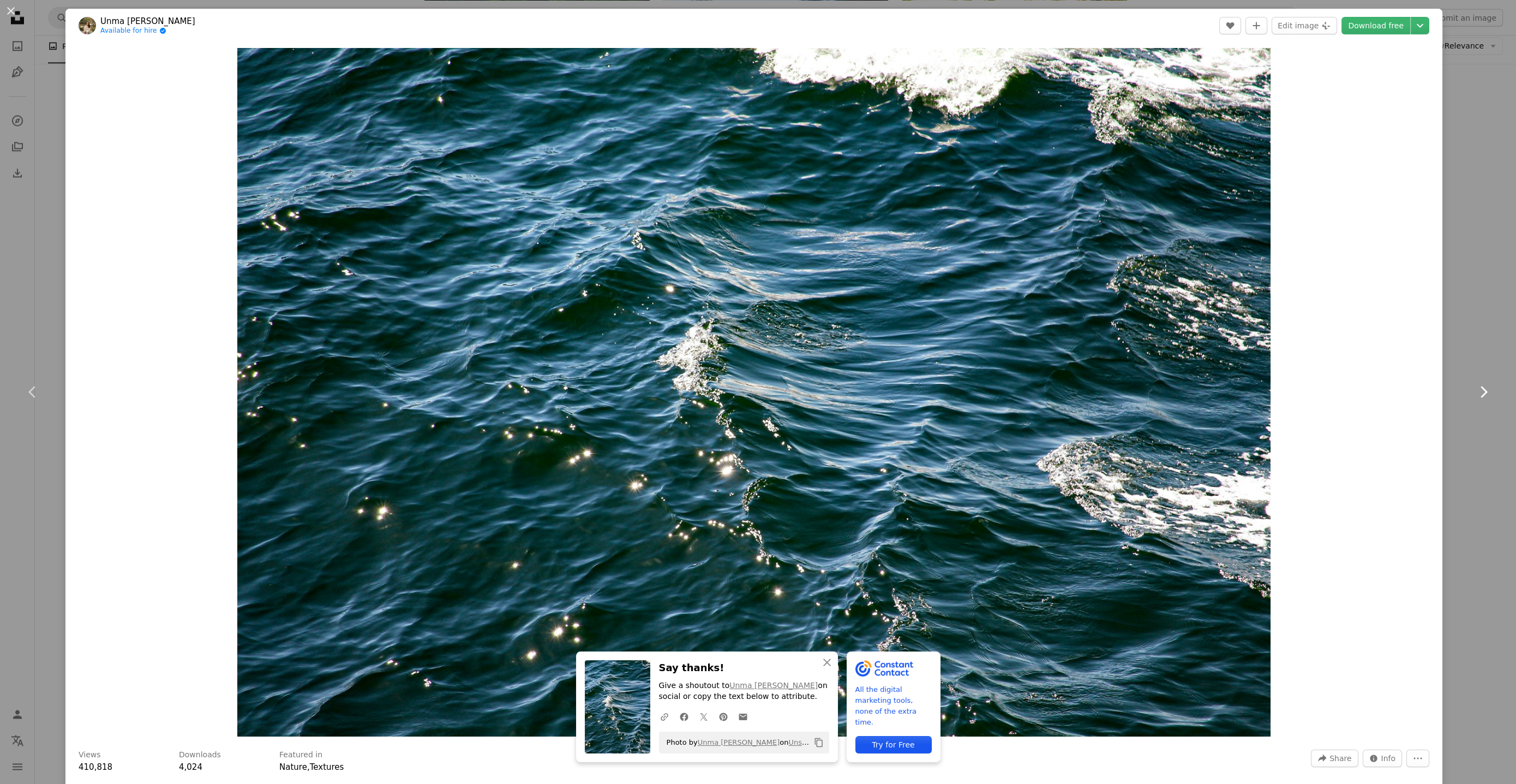
click at [1481, 391] on icon at bounding box center [1484, 391] width 7 height 11
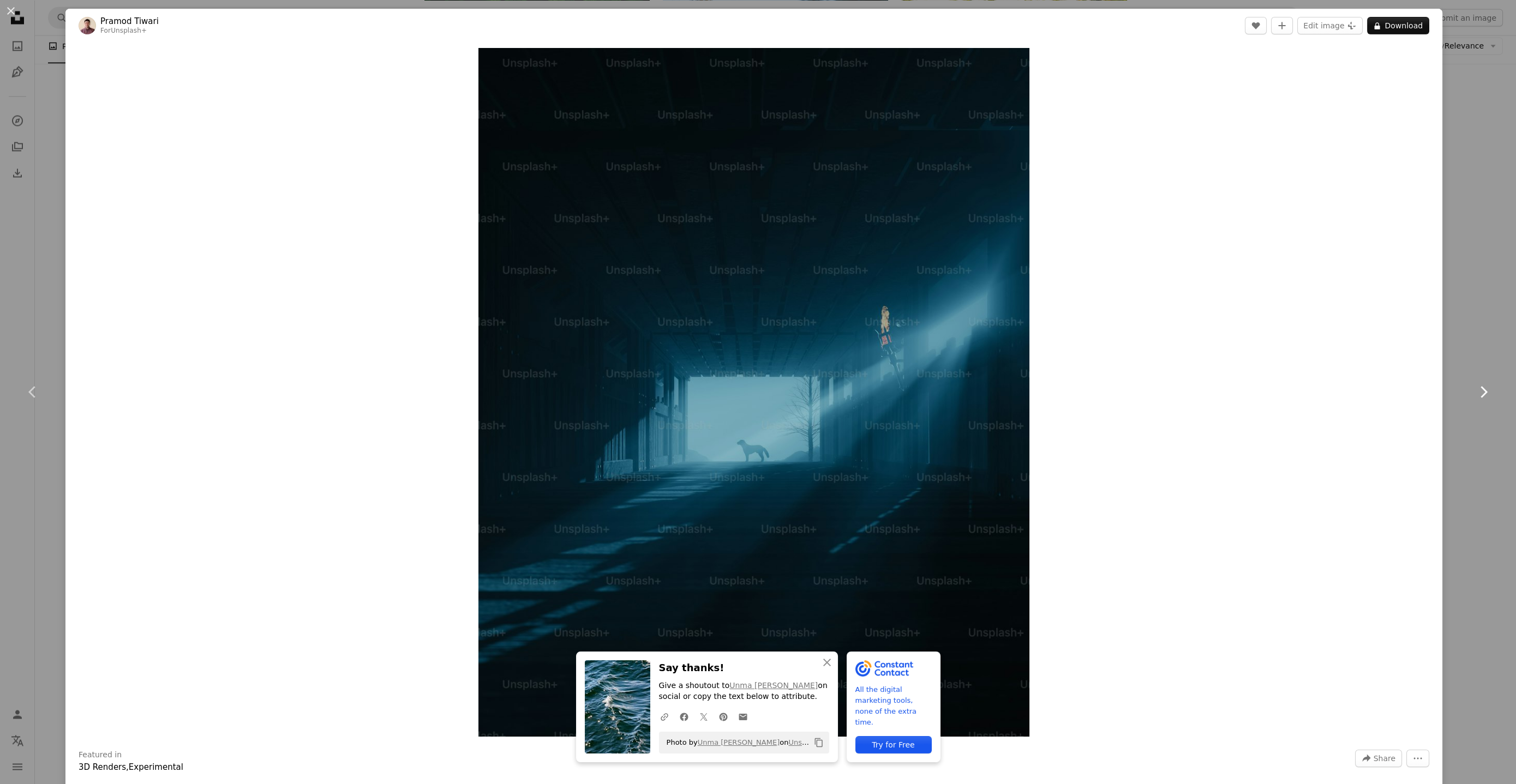
click at [1481, 391] on icon at bounding box center [1484, 391] width 7 height 11
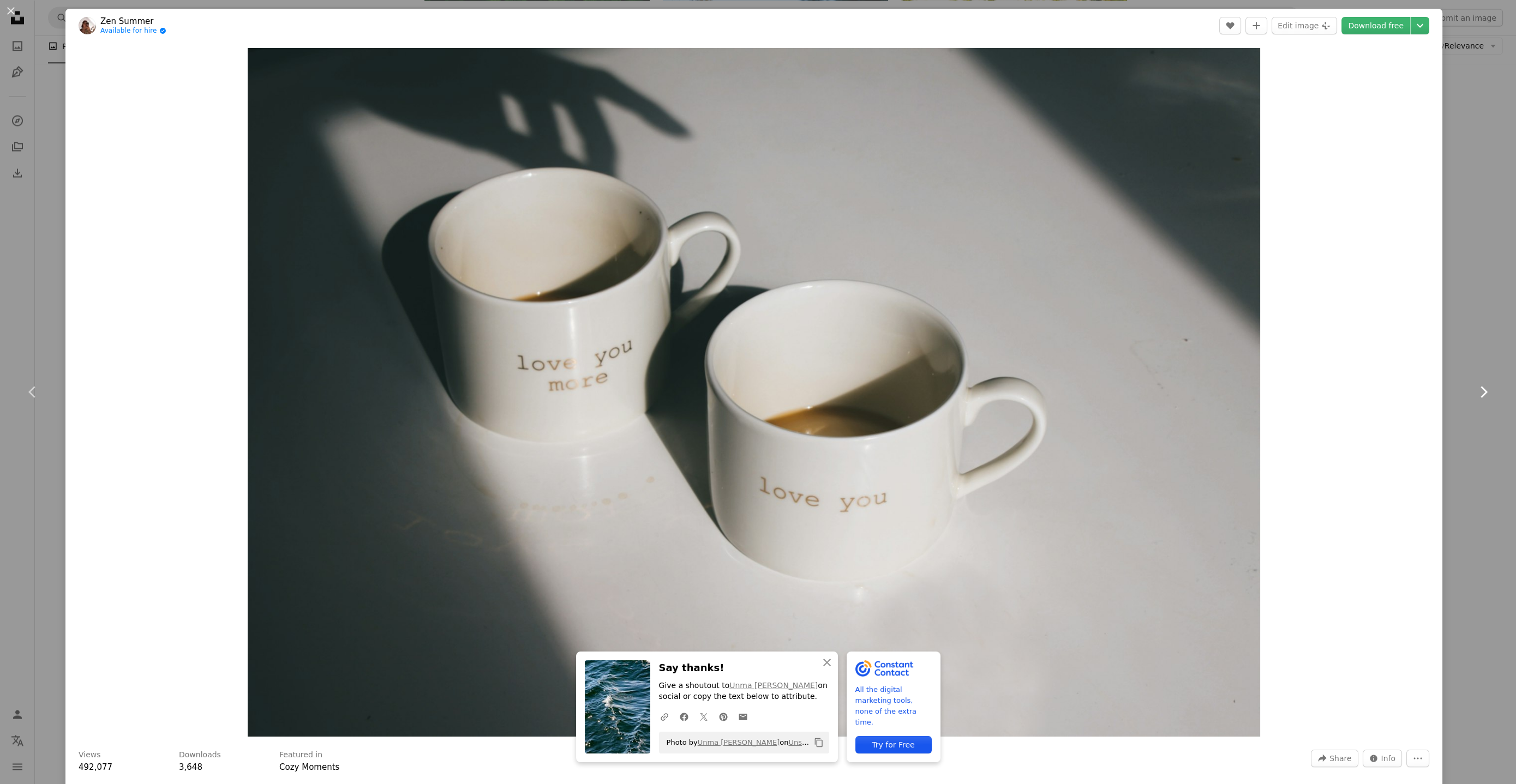
click at [1481, 391] on icon at bounding box center [1484, 391] width 7 height 11
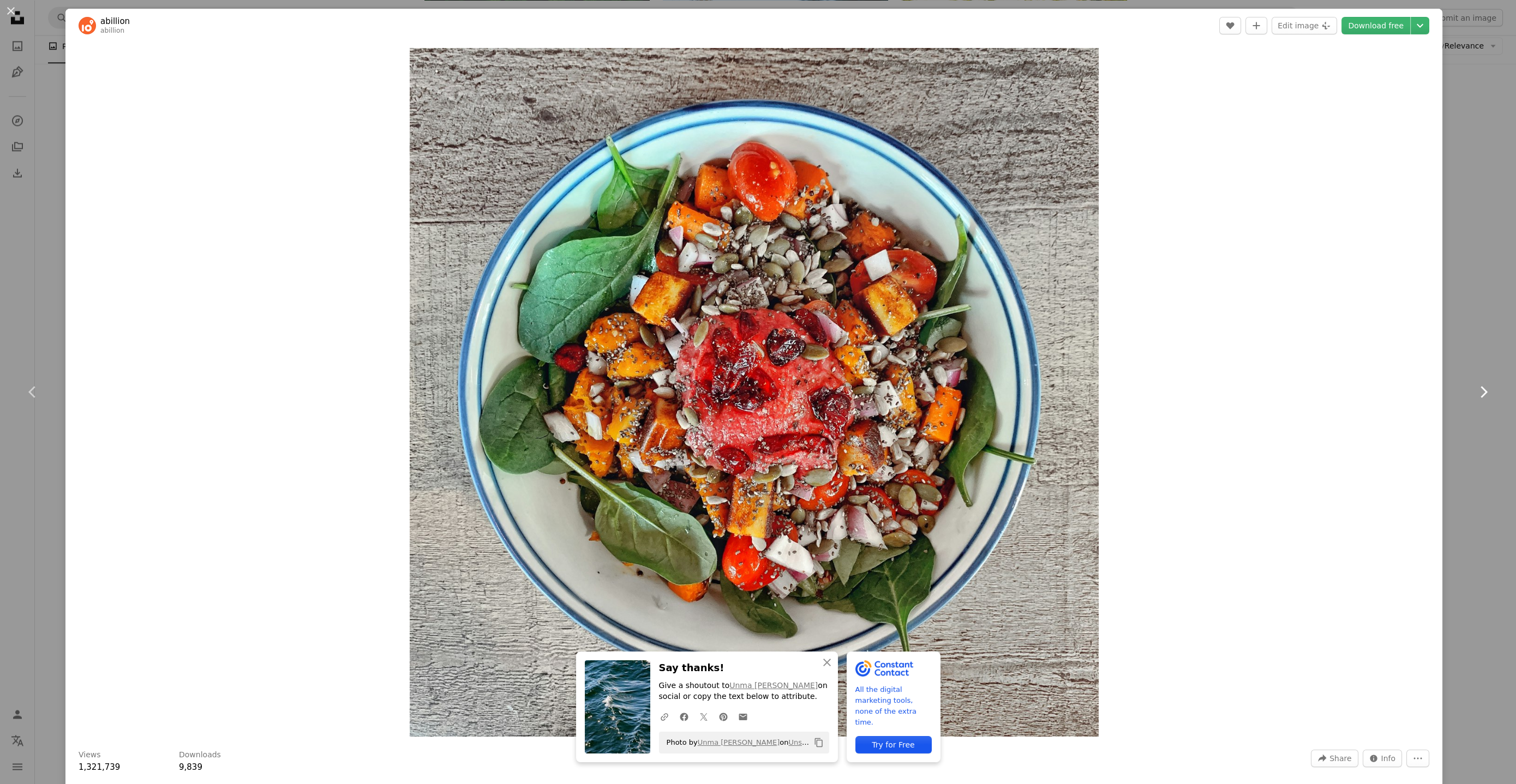
click at [1481, 391] on icon at bounding box center [1484, 391] width 7 height 11
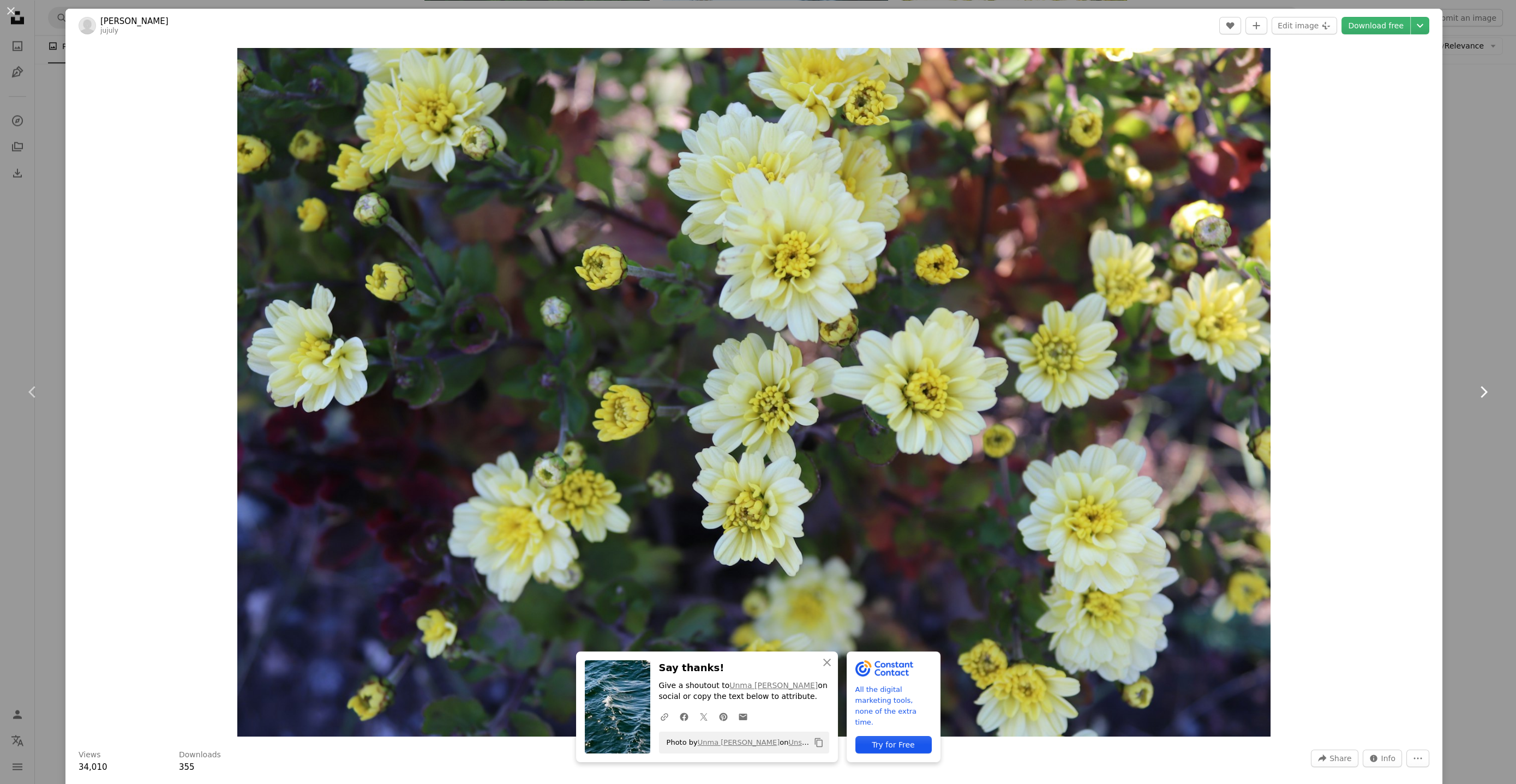
click at [1481, 391] on icon at bounding box center [1484, 391] width 7 height 11
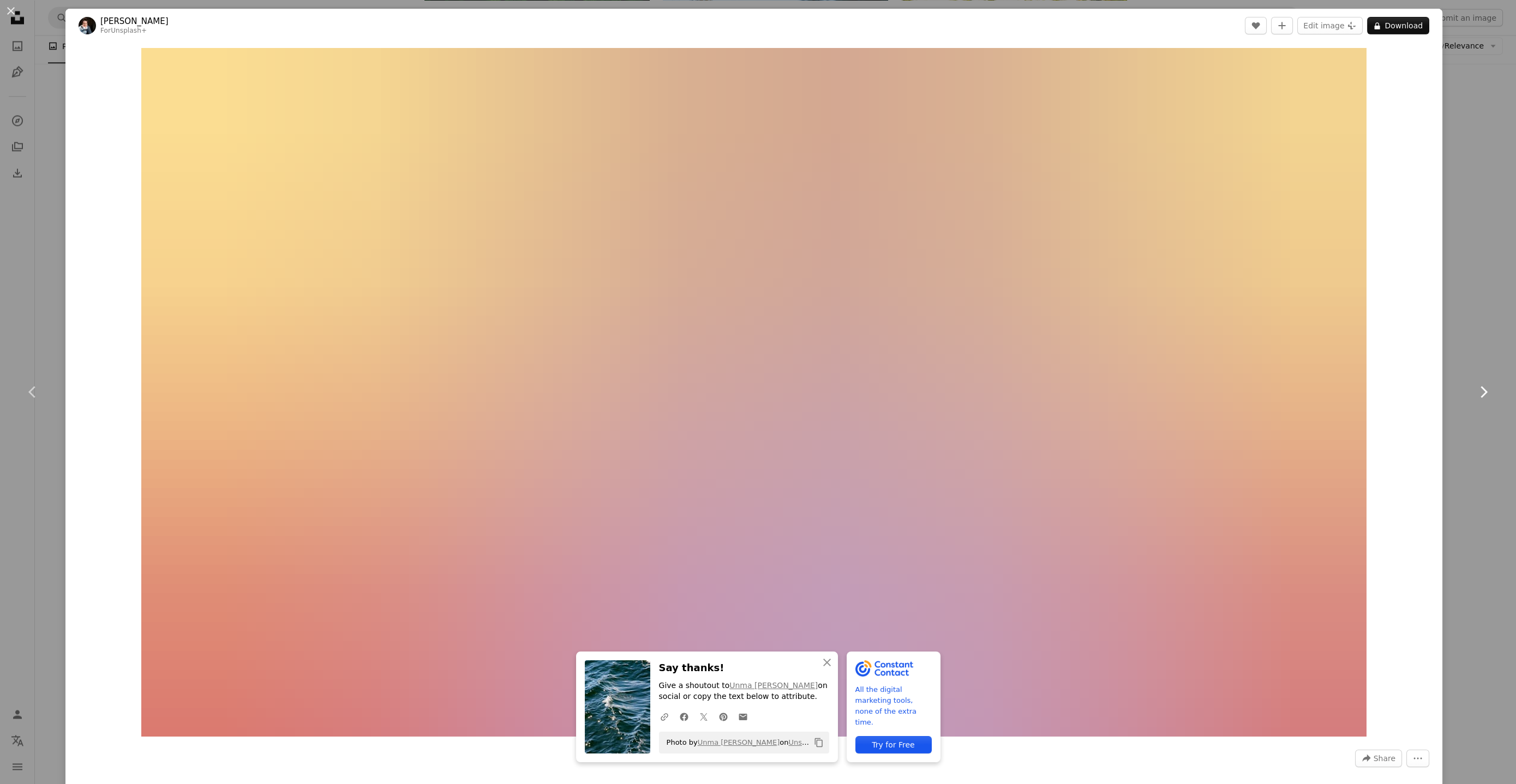
click at [1481, 391] on icon at bounding box center [1484, 391] width 7 height 11
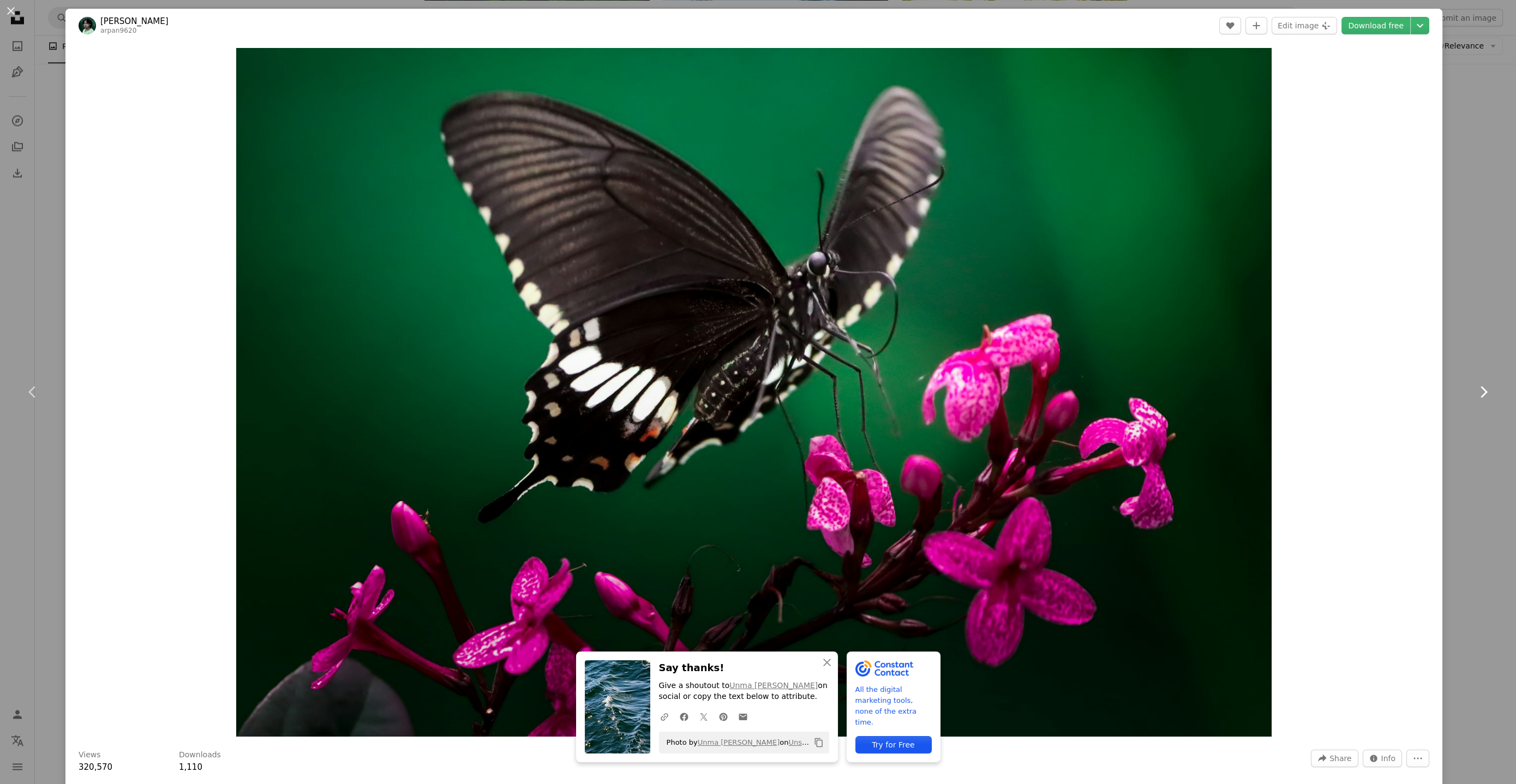
click at [1481, 391] on icon at bounding box center [1484, 391] width 7 height 11
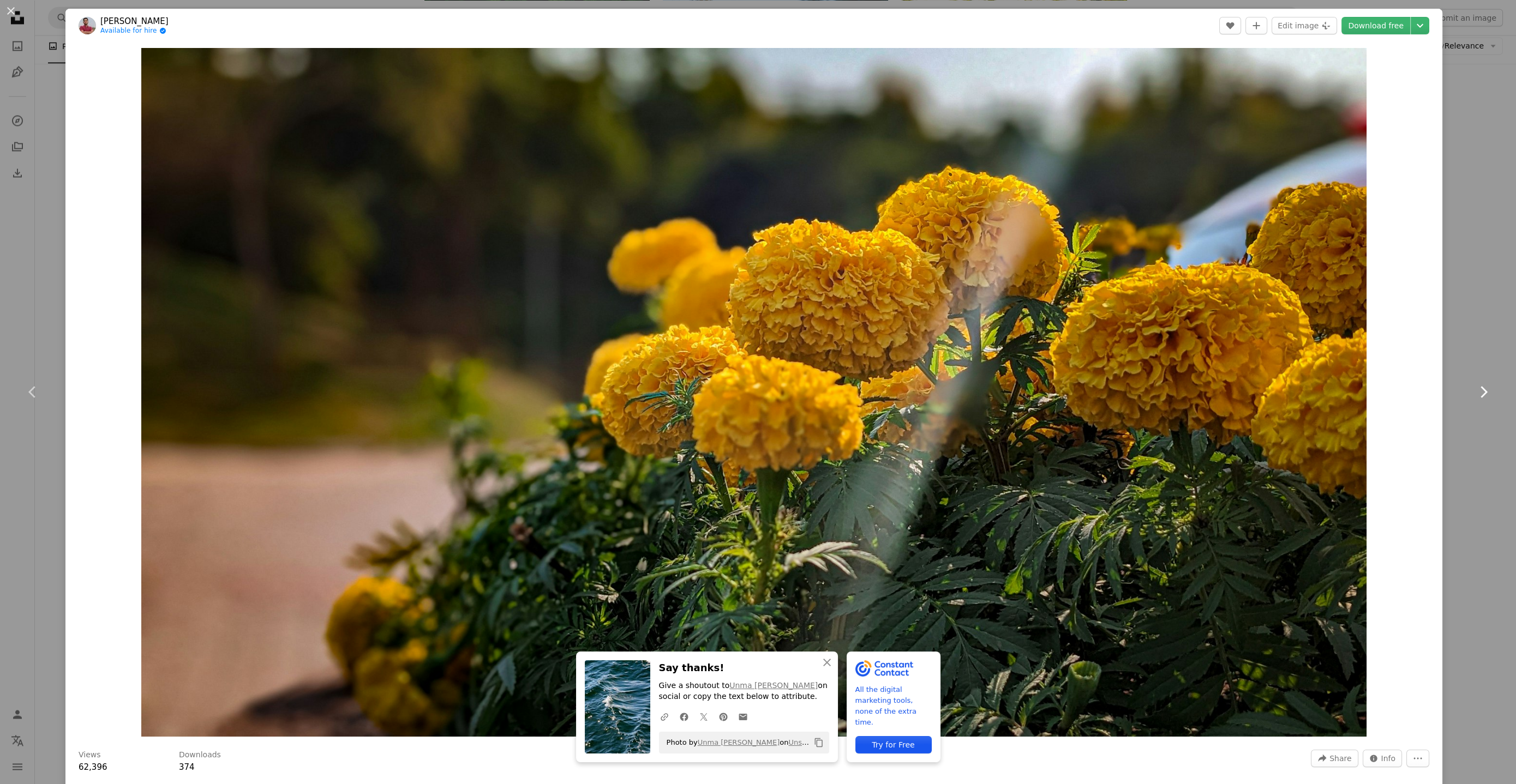
click at [1481, 391] on icon at bounding box center [1484, 391] width 7 height 11
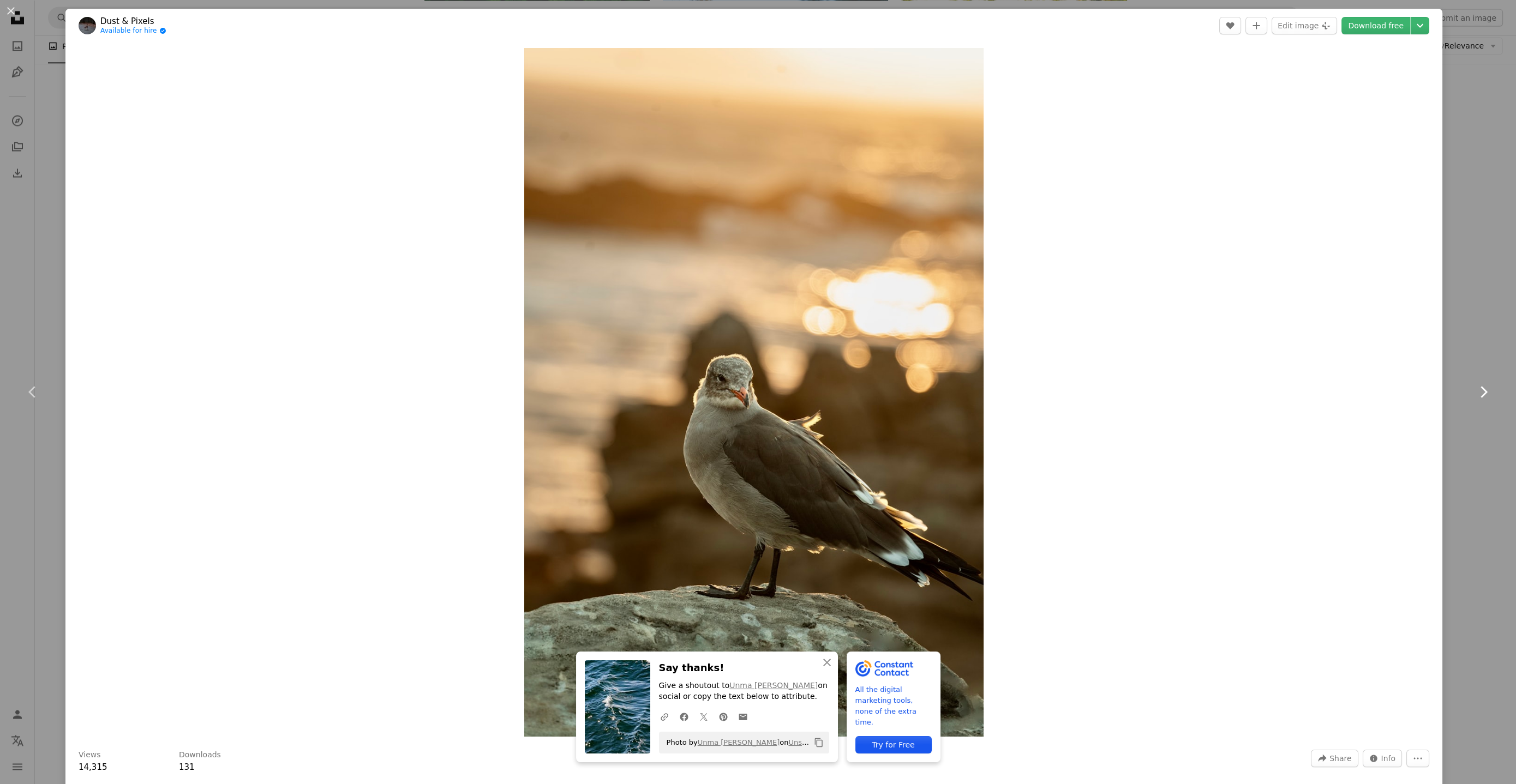
click at [1481, 391] on icon at bounding box center [1484, 391] width 7 height 11
